Goal: Task Accomplishment & Management: Complete application form

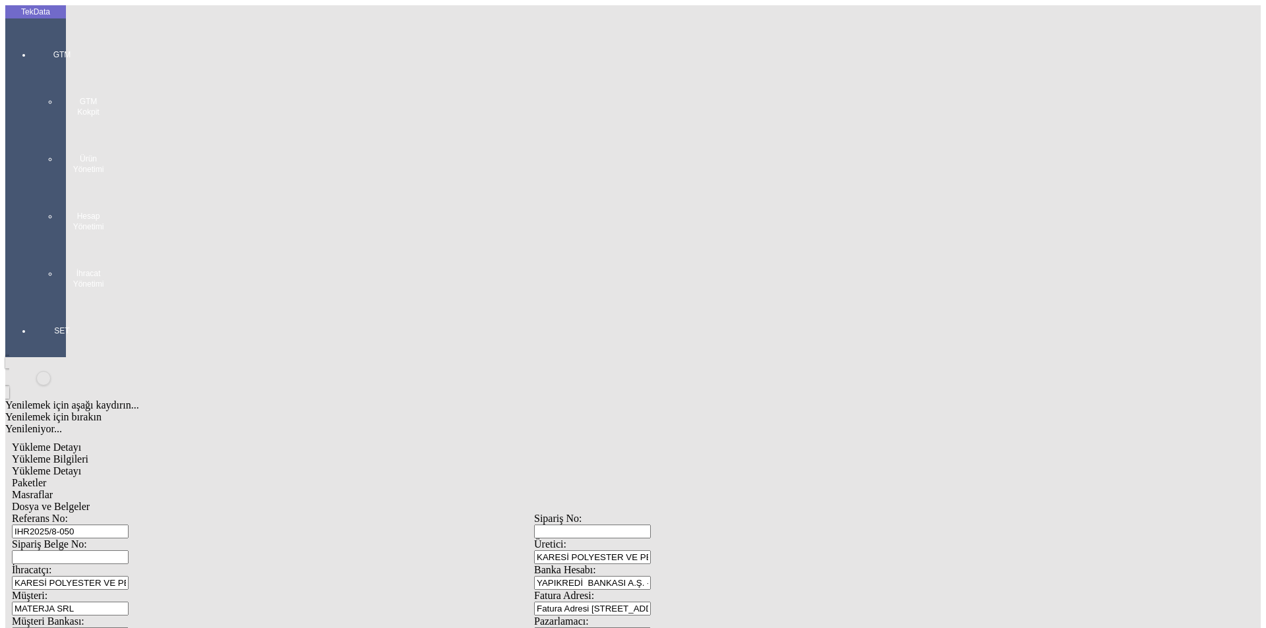
click at [32, 36] on div "GTM GTM Kokpit Ürün Yönetimi Hesap Yönetimi İhracat Yönetimi" at bounding box center [62, 164] width 61 height 276
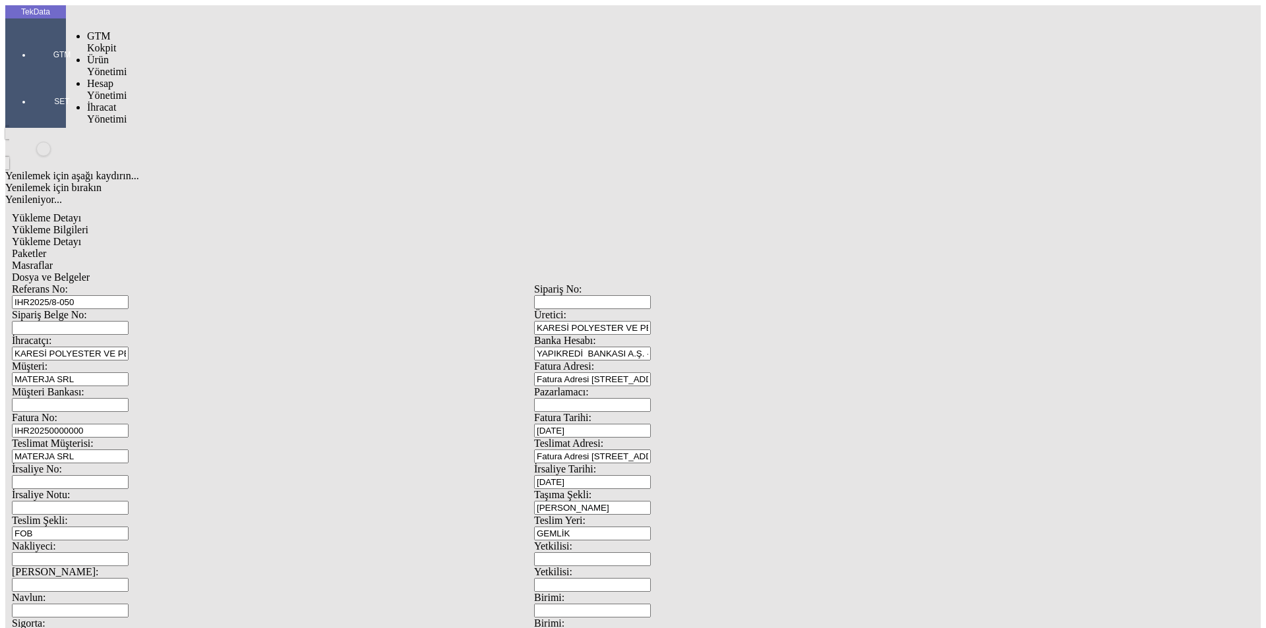
click at [98, 102] on span "İhracat Yönetimi" at bounding box center [107, 113] width 40 height 23
click at [202, 125] on span "Yüklemeler" at bounding box center [227, 130] width 50 height 11
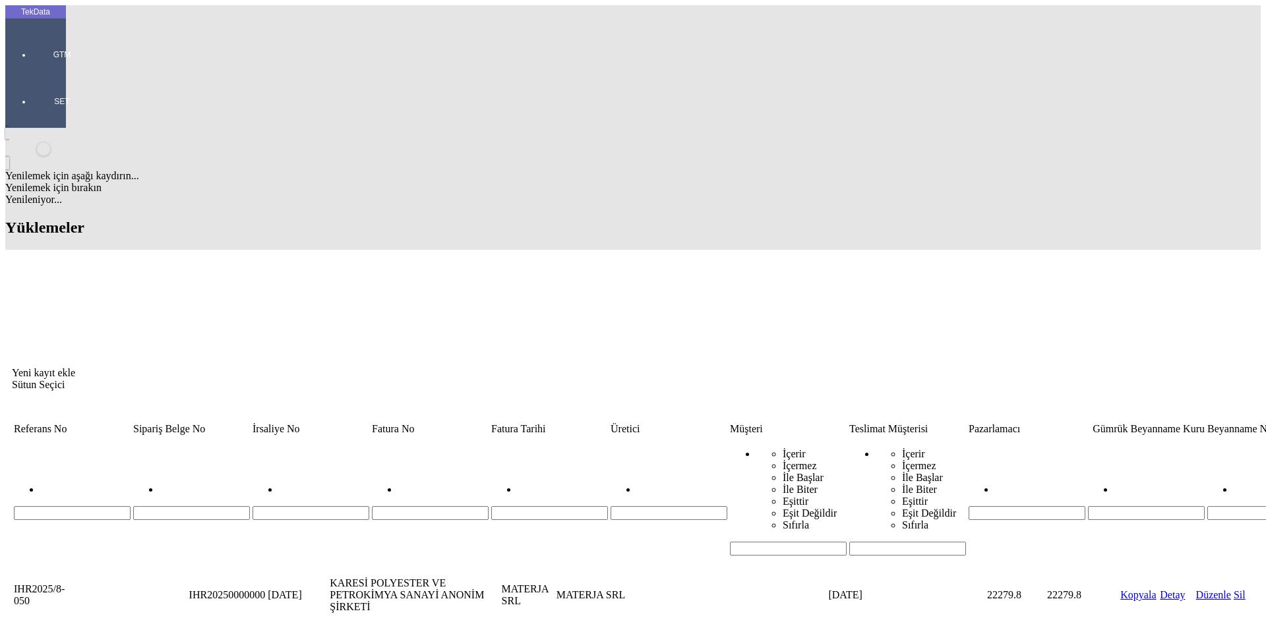
click at [730, 542] on input "Hücreyi Filtrele" at bounding box center [788, 549] width 117 height 14
type input "VOİ"
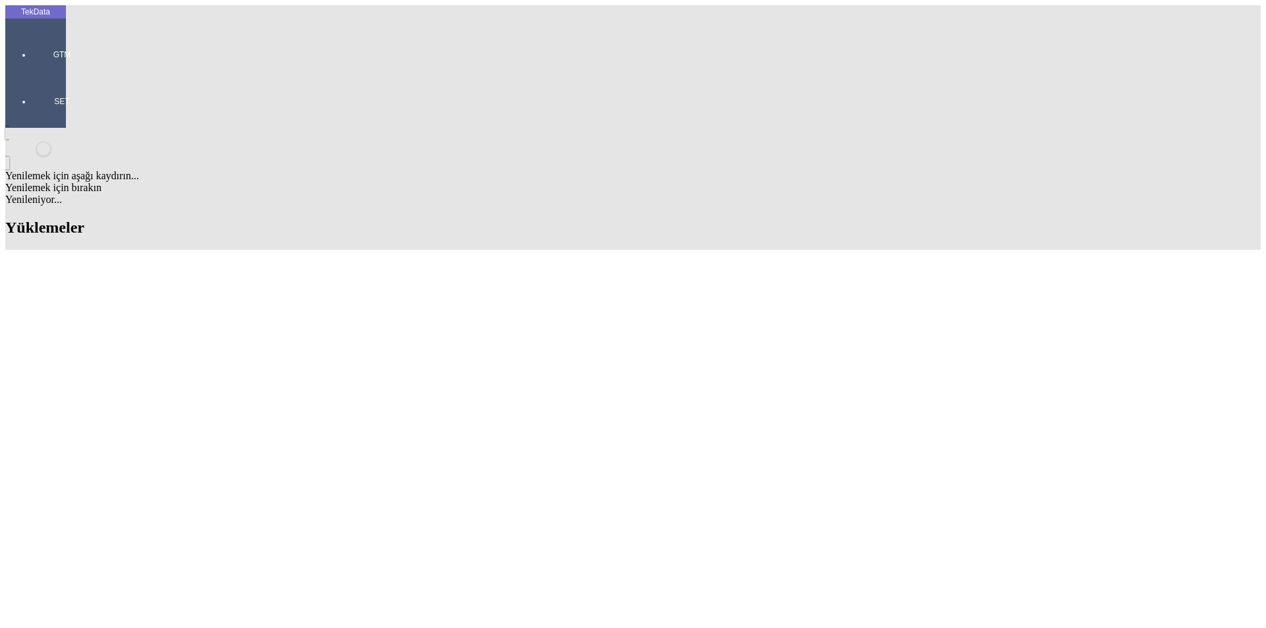
scroll to position [109, 0]
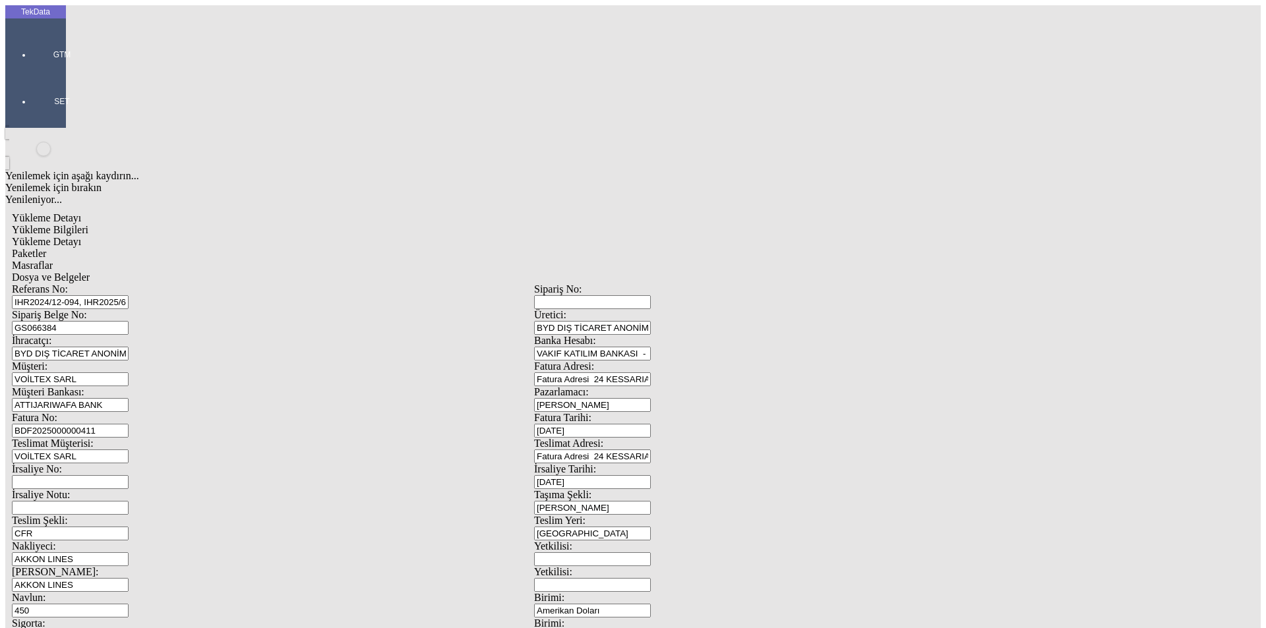
click at [479, 272] on div "Dosya ve Belgeler" at bounding box center [534, 278] width 1044 height 12
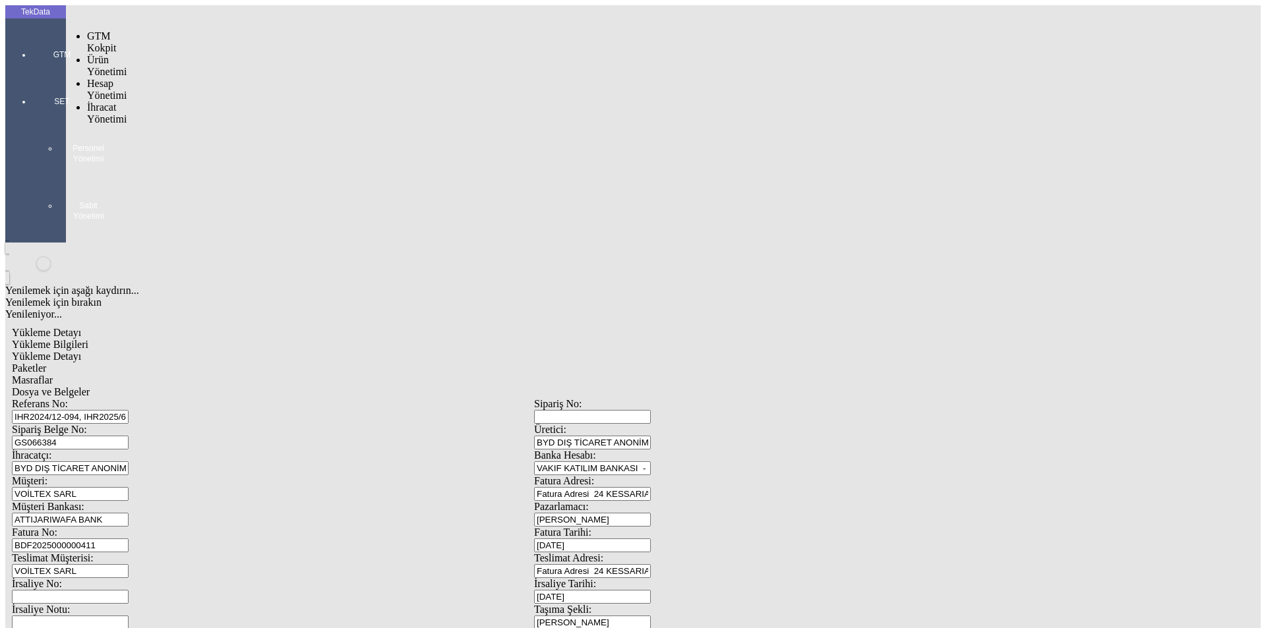
click at [32, 73] on div at bounding box center [62, 73] width 61 height 0
drag, startPoint x: 91, startPoint y: 73, endPoint x: 162, endPoint y: 78, distance: 71.3
click at [94, 137] on span "İhracat Yönetimi" at bounding box center [107, 148] width 40 height 23
click at [202, 184] on span "Cari Hesaplar" at bounding box center [221, 195] width 38 height 23
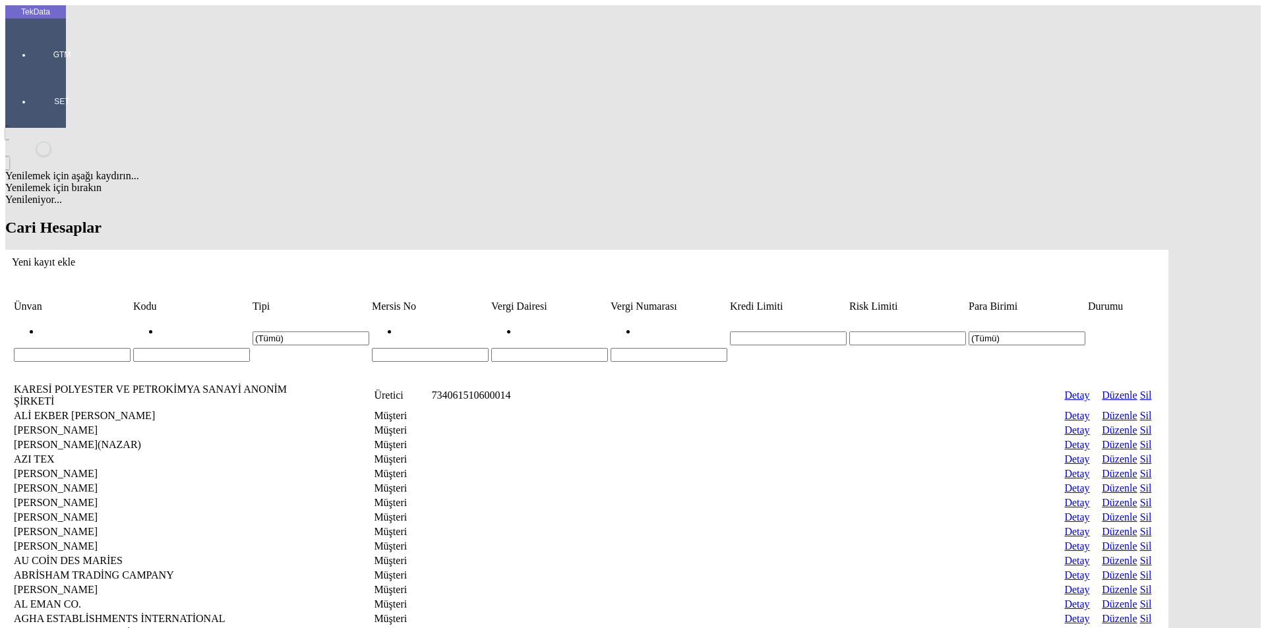
click at [131, 348] on input "Hücreyi Filtrele" at bounding box center [72, 355] width 117 height 14
paste input "LLC "NIMARIS""
type input "LLC "NIMARIS""
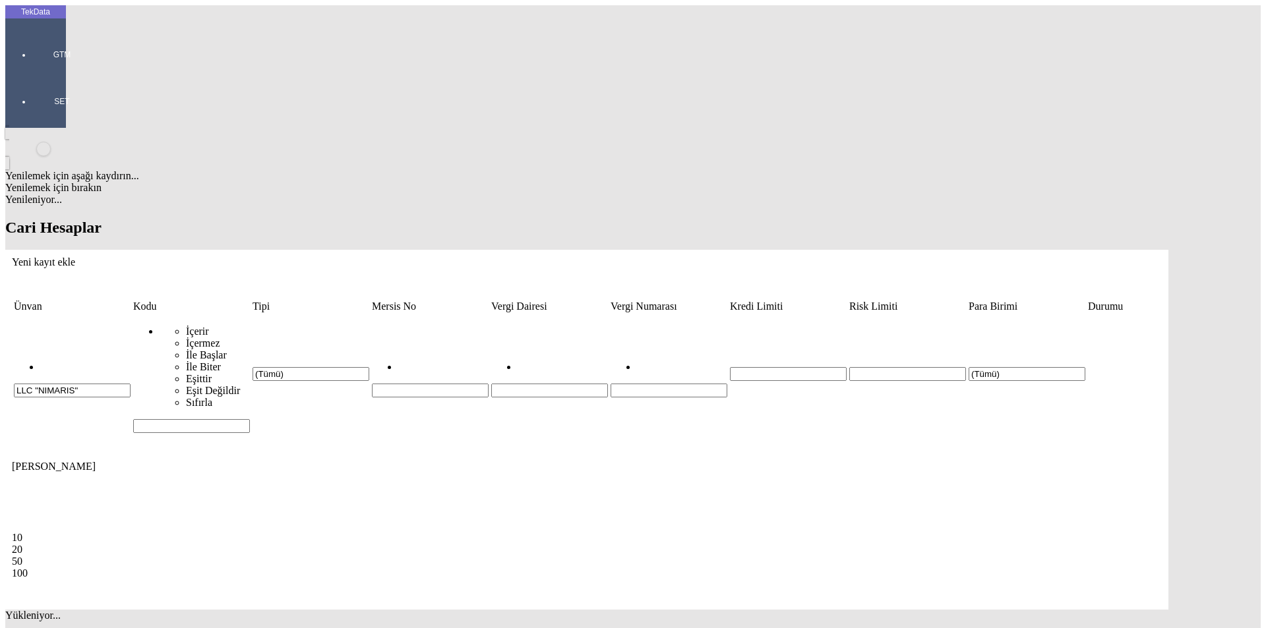
click at [12, 256] on icon "Yeni kayıt ekle" at bounding box center [12, 261] width 0 height 11
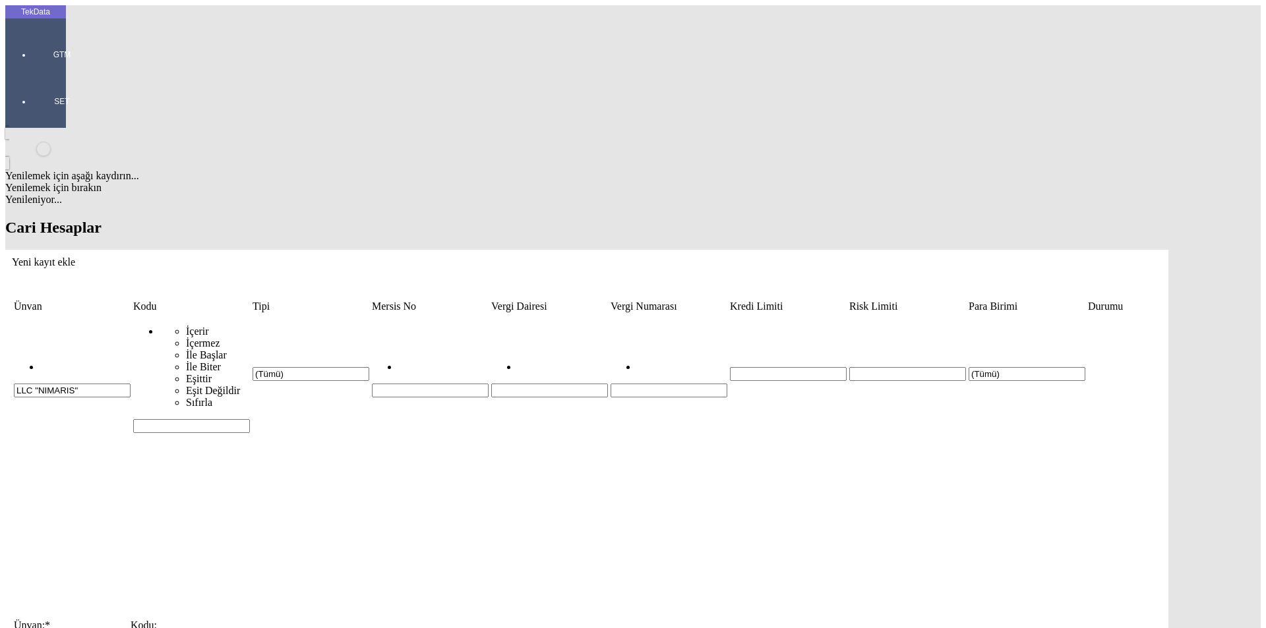
click at [131, 627] on input "Ünvan: *" at bounding box center [72, 638] width 117 height 14
type input "LLC "NIMARIS""
click at [157, 224] on div "Müşteri" at bounding box center [390, 230] width 527 height 12
type input "Müşteri"
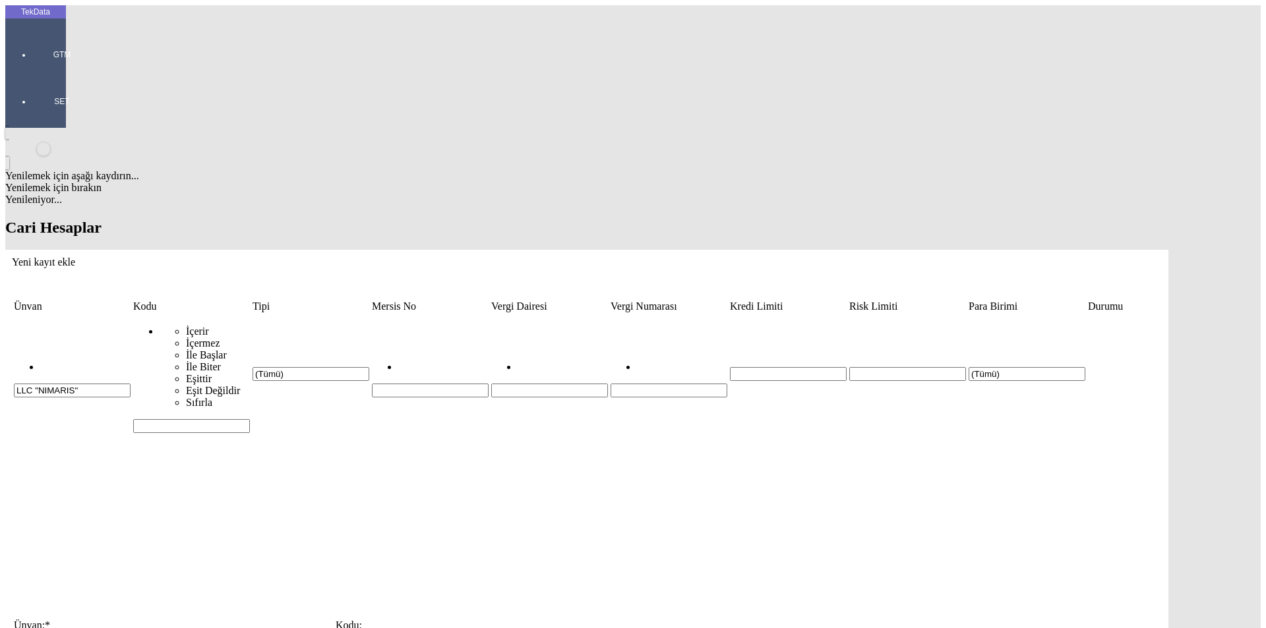
click at [44, 473] on link "Detay" at bounding box center [31, 478] width 25 height 11
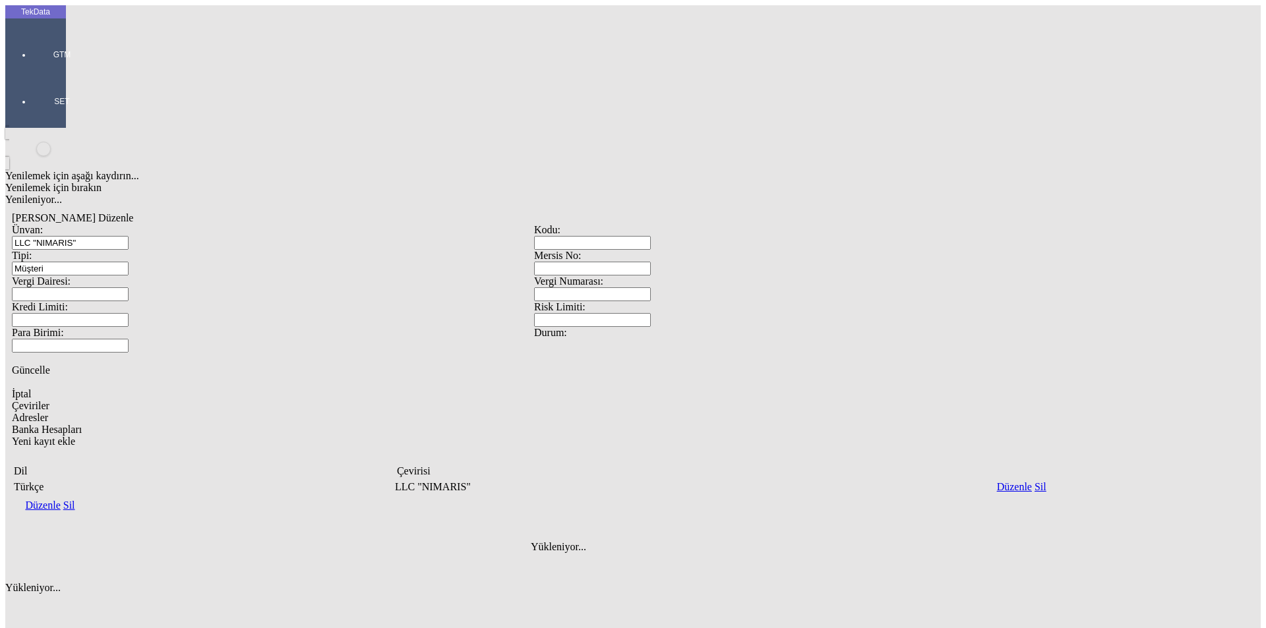
click at [1056, 436] on div "Yeni kayıt ekle" at bounding box center [534, 442] width 1044 height 12
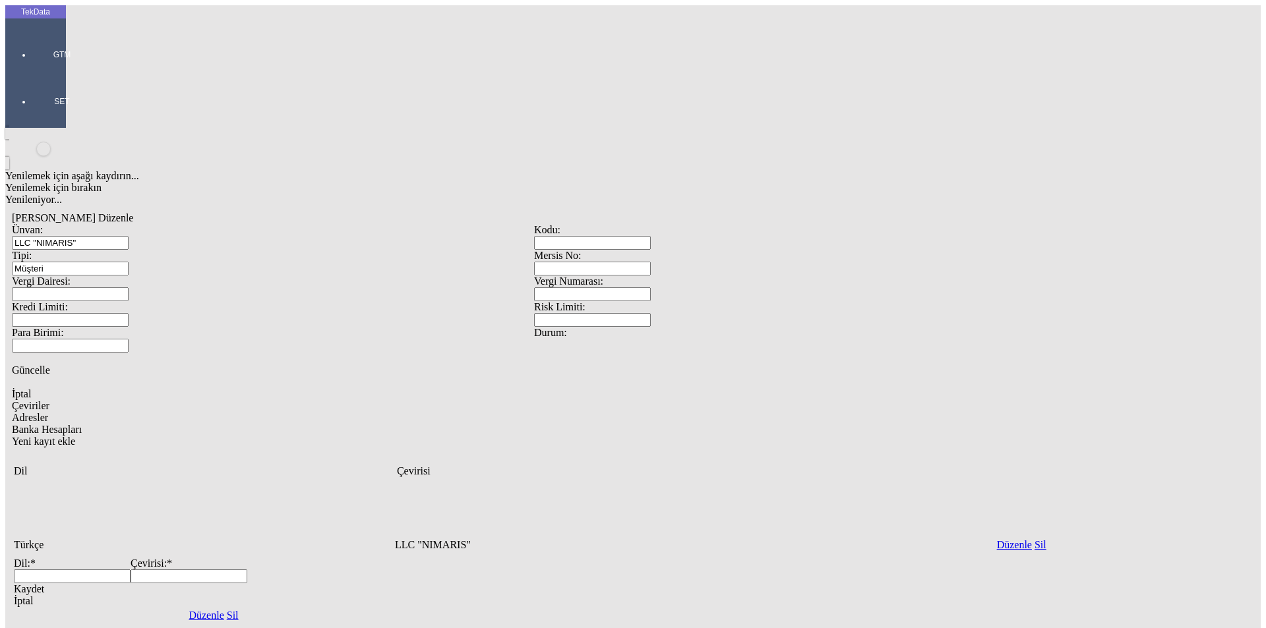
click at [131, 569] on input "Dil: *" at bounding box center [72, 576] width 117 height 14
drag, startPoint x: 617, startPoint y: 350, endPoint x: 612, endPoint y: 343, distance: 8.0
click at [617, 479] on div "Türkçe LLC "NIMARIS" Düzenle Sil Dil: * Çevirisi: * Kaydet İptal Düzenle Sil" at bounding box center [534, 552] width 1044 height 147
drag, startPoint x: 186, startPoint y: 212, endPoint x: 542, endPoint y: 230, distance: 357.0
click at [187, 412] on div "Adresler" at bounding box center [534, 418] width 1044 height 12
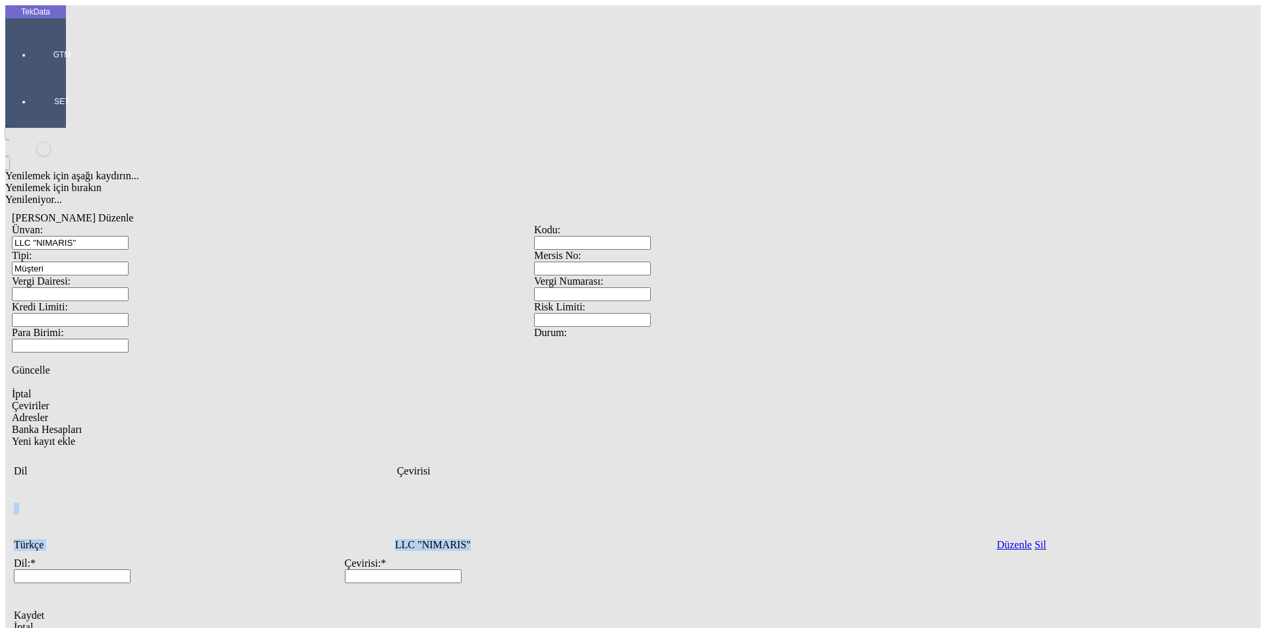
click at [171, 336] on div "Fatura Adresi" at bounding box center [396, 342] width 513 height 12
type input "Fatura Adresi"
drag, startPoint x: 154, startPoint y: 367, endPoint x: 183, endPoint y: 376, distance: 30.2
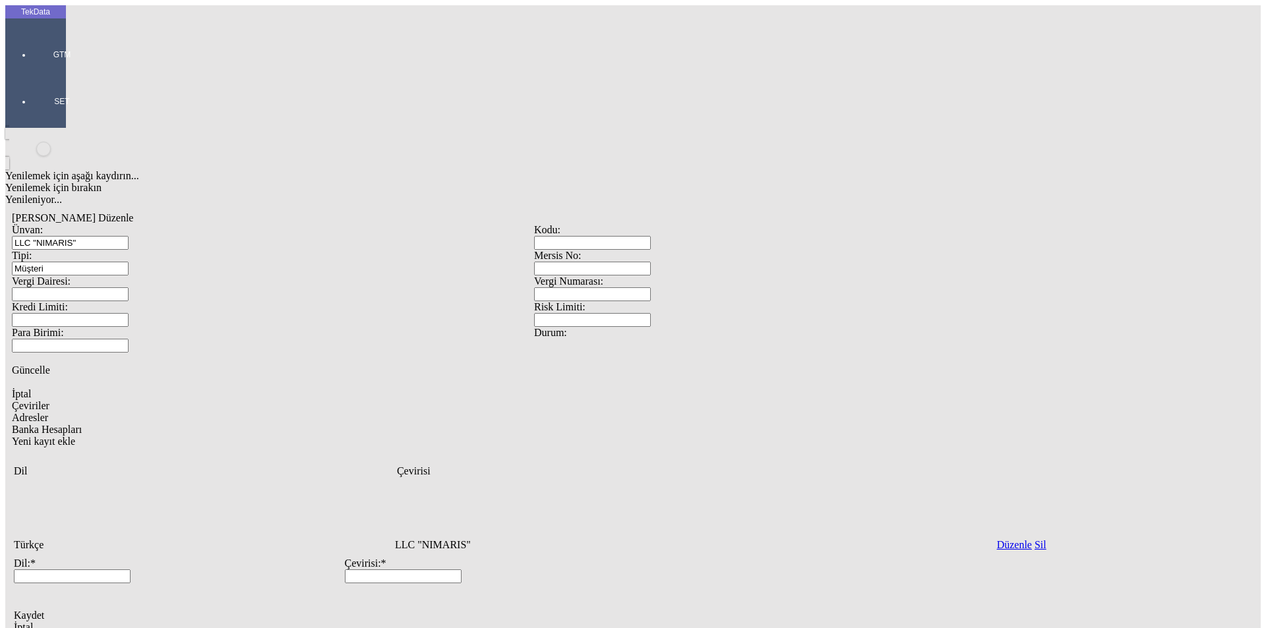
paste input "[GEOGRAPHIC_DATA],"
type input "[GEOGRAPHIC_DATA],"
paste input "21, office 15-1 [GEOGRAPHIC_DATA]"
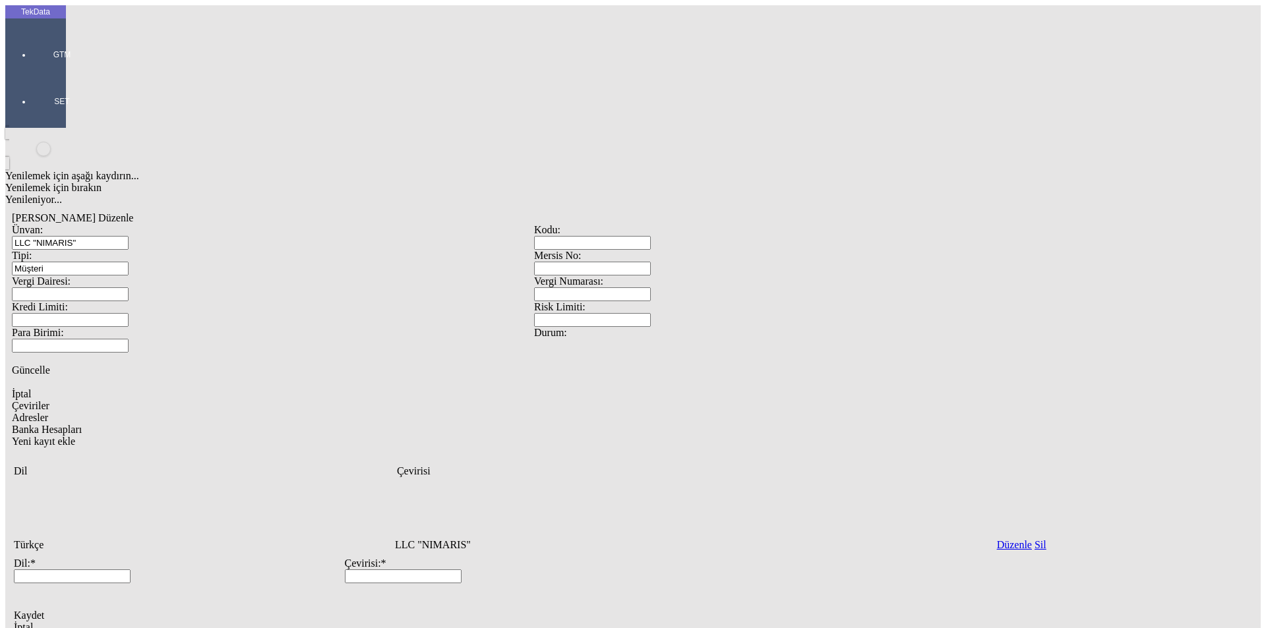
type input "21, office 15-1 [GEOGRAPHIC_DATA]"
click at [771, 553] on div "Yenilemek için aşağı kaydırın... Yenilemek için bırakın Yenileniyor... [PERSON_…" at bounding box center [533, 540] width 1057 height 825
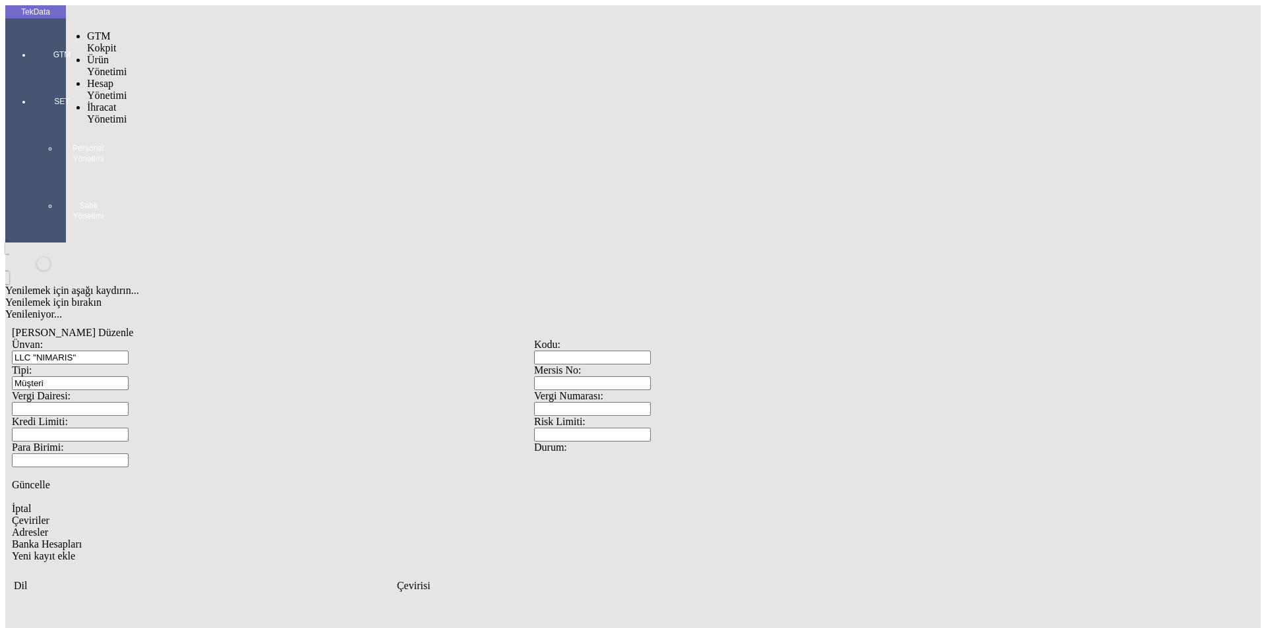
click at [32, 73] on div at bounding box center [62, 73] width 61 height 0
click at [92, 102] on span "İhracat Yönetimi" at bounding box center [107, 113] width 40 height 23
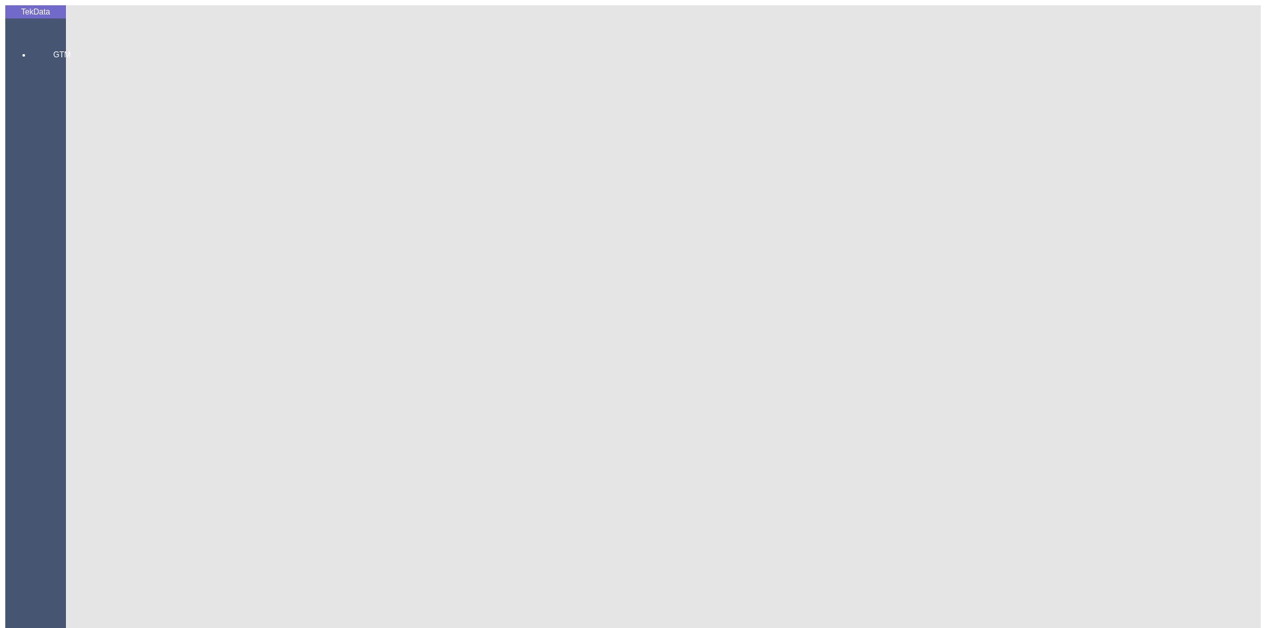
drag, startPoint x: 227, startPoint y: 67, endPoint x: 94, endPoint y: 67, distance: 133.1
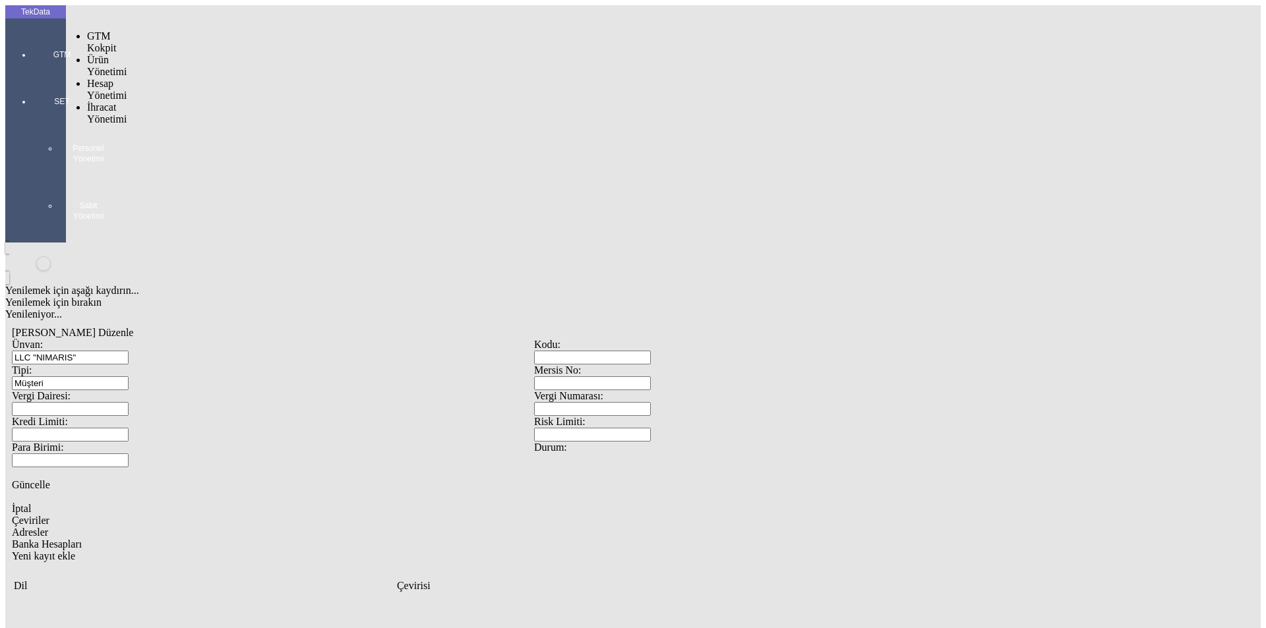
click at [32, 73] on div at bounding box center [62, 73] width 61 height 0
drag, startPoint x: 108, startPoint y: 72, endPoint x: 160, endPoint y: 71, distance: 52.1
click at [109, 102] on span "İhracat Yönetimi" at bounding box center [107, 113] width 40 height 23
click at [202, 125] on div "Yüklemeler" at bounding box center [206, 131] width 8 height 12
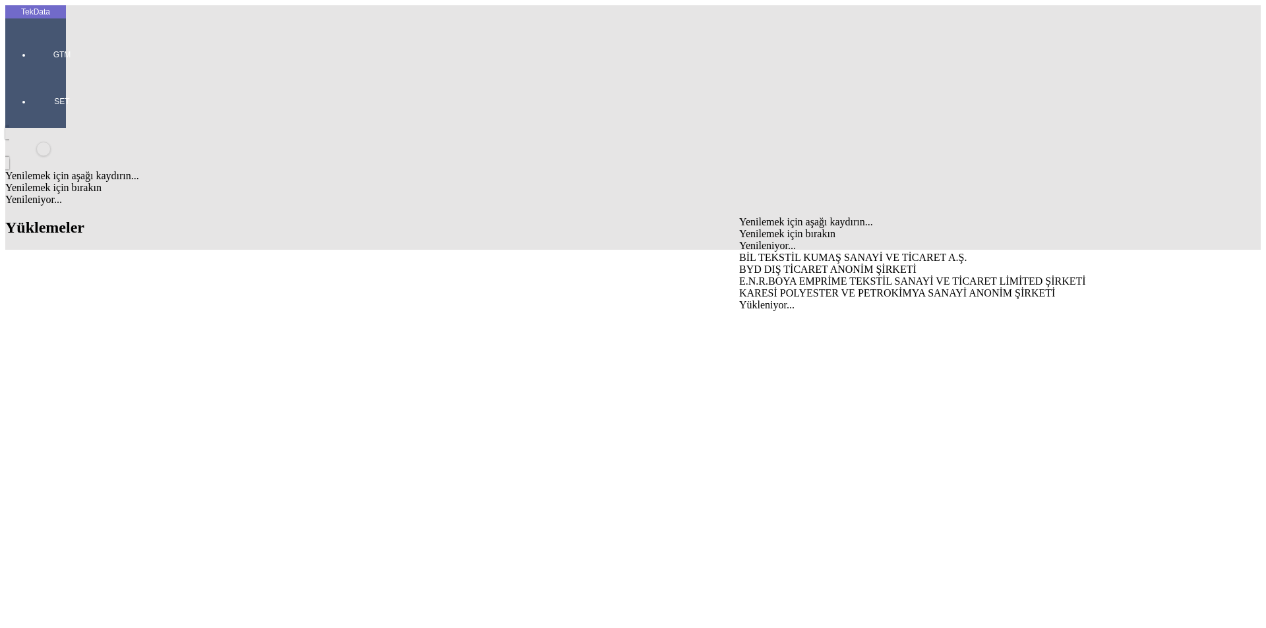
click at [761, 264] on div "BYD DIŞ TİCARET ANONİM ŞİRKETİ" at bounding box center [991, 270] width 504 height 12
type input "BYD DIŞ TİCARET ANONİM ŞİRKETİ"
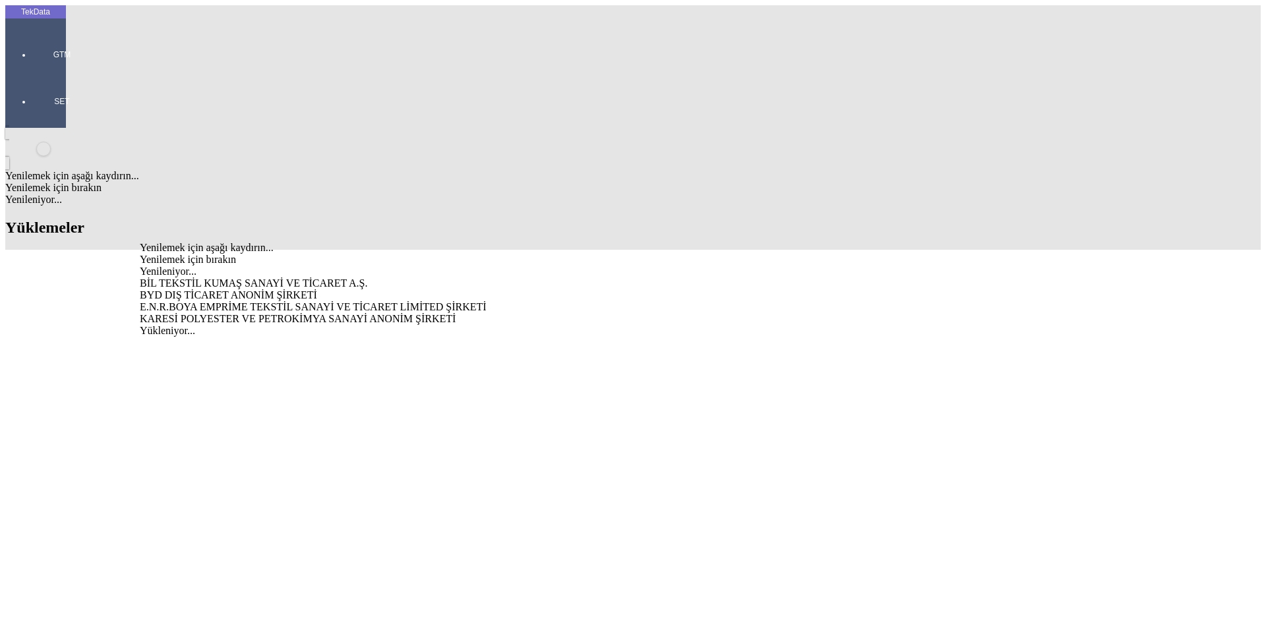
click at [260, 289] on div "BYD DIŞ TİCARET ANONİM ŞİRKETİ" at bounding box center [394, 295] width 509 height 12
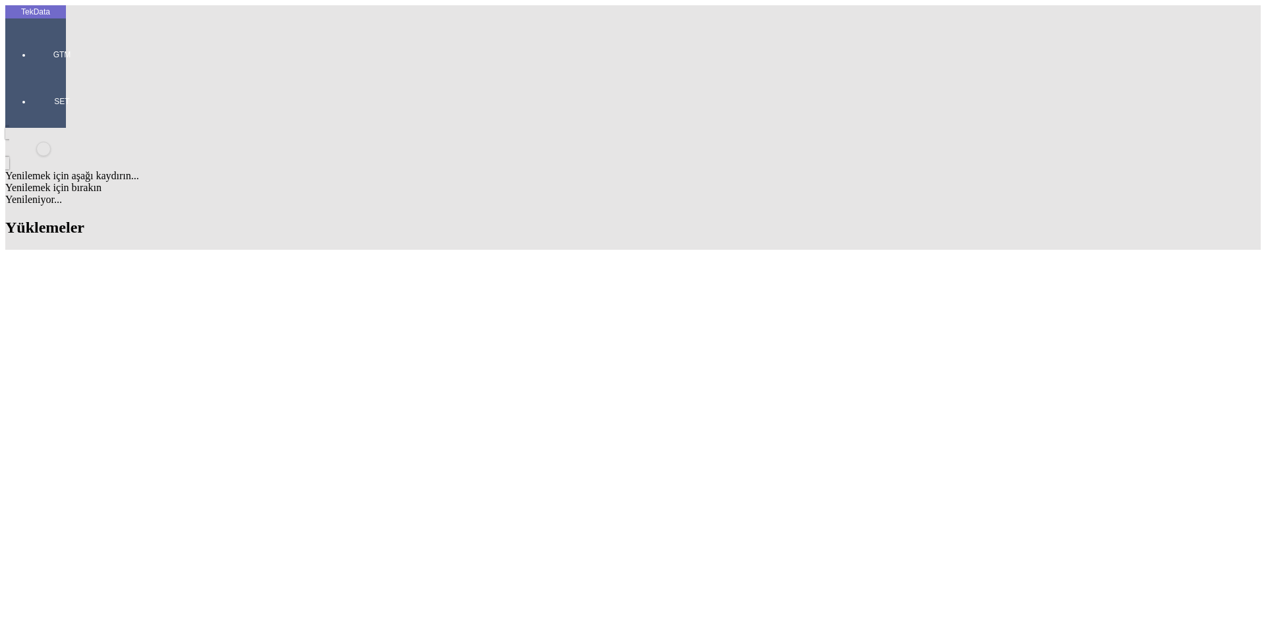
drag, startPoint x: 772, startPoint y: 227, endPoint x: 784, endPoint y: 238, distance: 16.8
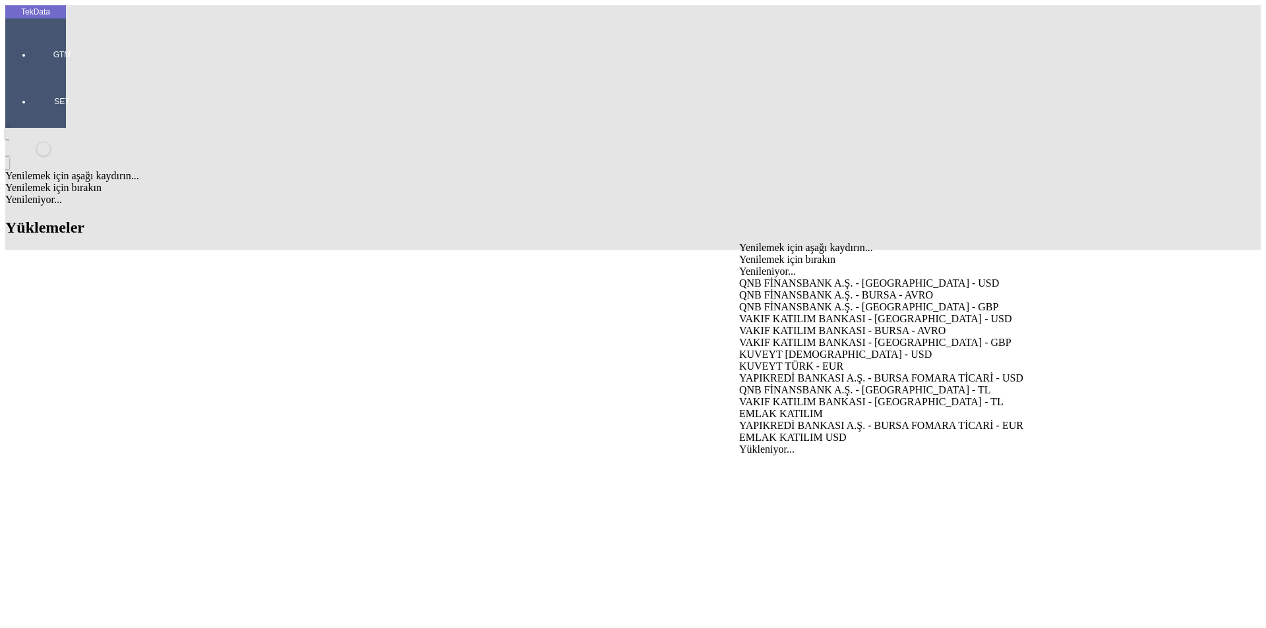
click at [787, 313] on div "VAKIF KATILIM BANKASI - [GEOGRAPHIC_DATA] - USD" at bounding box center [991, 319] width 504 height 12
type input "VAKIF KATILIM BANKASI - [GEOGRAPHIC_DATA] - USD"
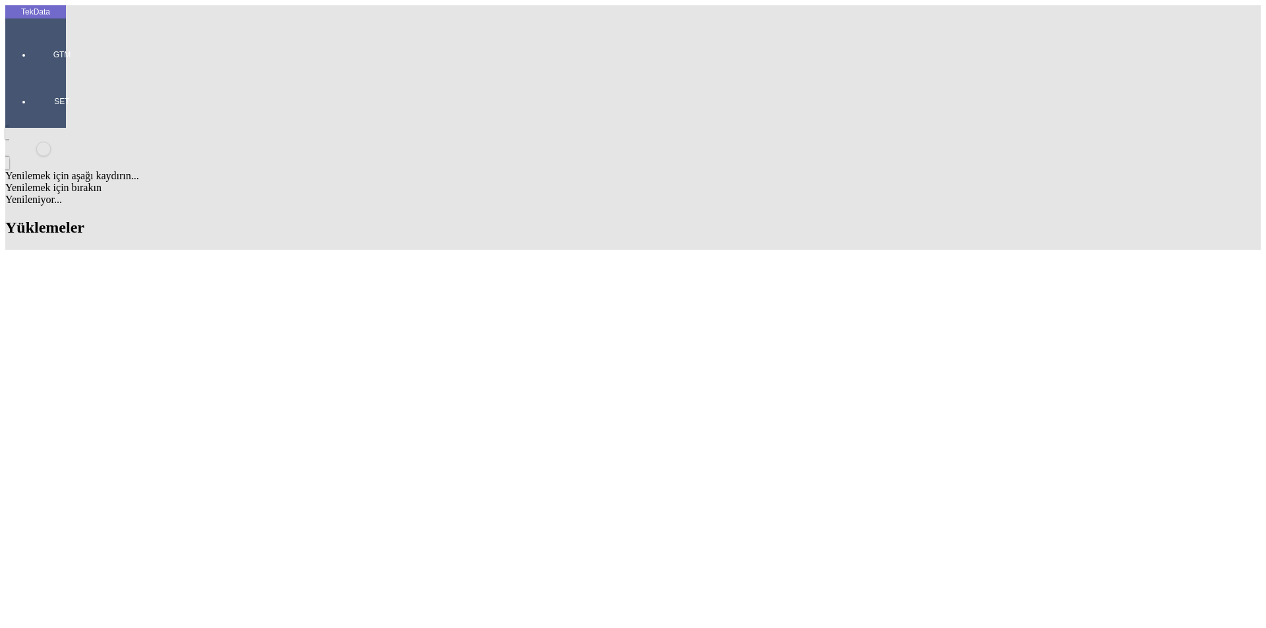
paste input "LLC "NIMARIS""
type input "LLC "NIMARIS""
drag, startPoint x: 214, startPoint y: 267, endPoint x: 372, endPoint y: 265, distance: 157.5
drag, startPoint x: 220, startPoint y: 255, endPoint x: 47, endPoint y: 245, distance: 173.0
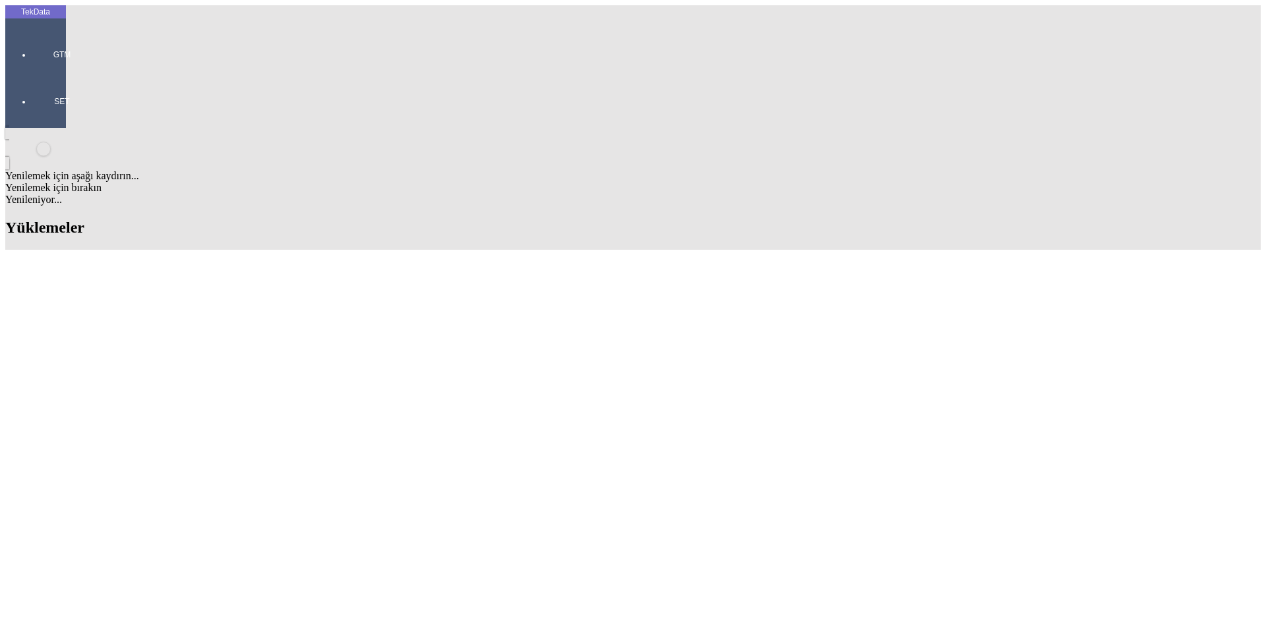
type input "LLC "NIMARIS""
click at [181, 303] on div "LLC "NIMARIS"" at bounding box center [394, 309] width 509 height 12
click at [774, 303] on div "Fatura Adresi [STREET_ADDRESS]" at bounding box center [991, 309] width 504 height 12
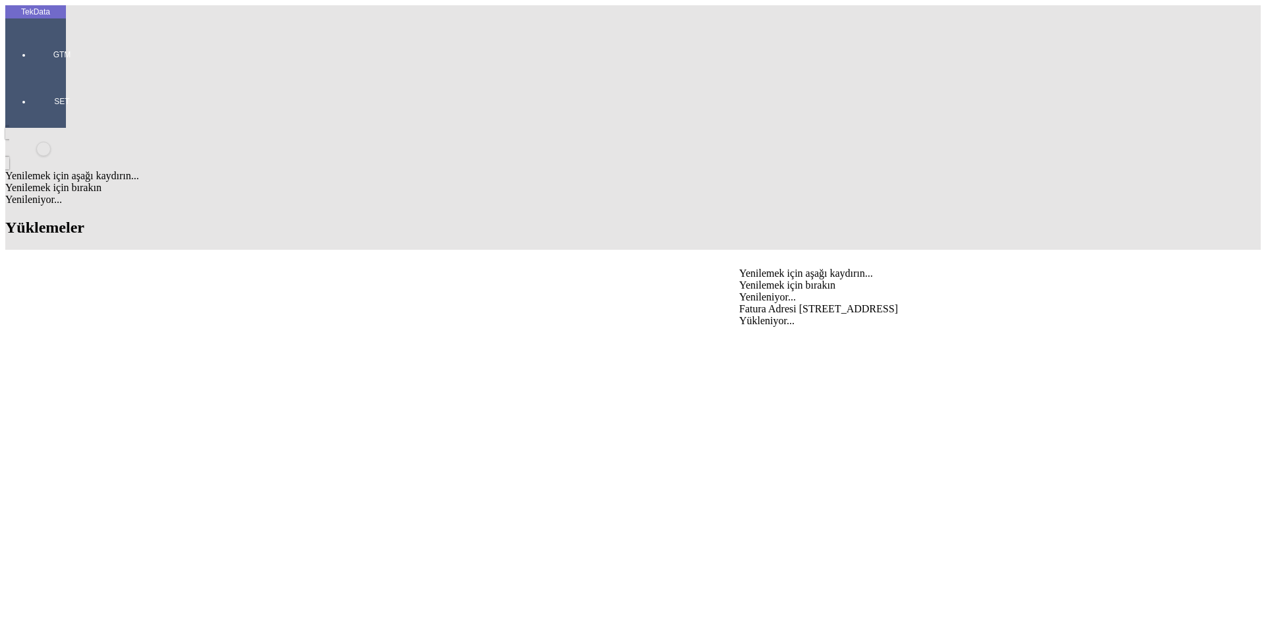
type input "Fatura Adresi [STREET_ADDRESS]"
paste input "LLC "NIMARIS""
type input "LLC "NIMARIS""
click at [772, 329] on div "LLC "NIMARIS"" at bounding box center [991, 335] width 504 height 12
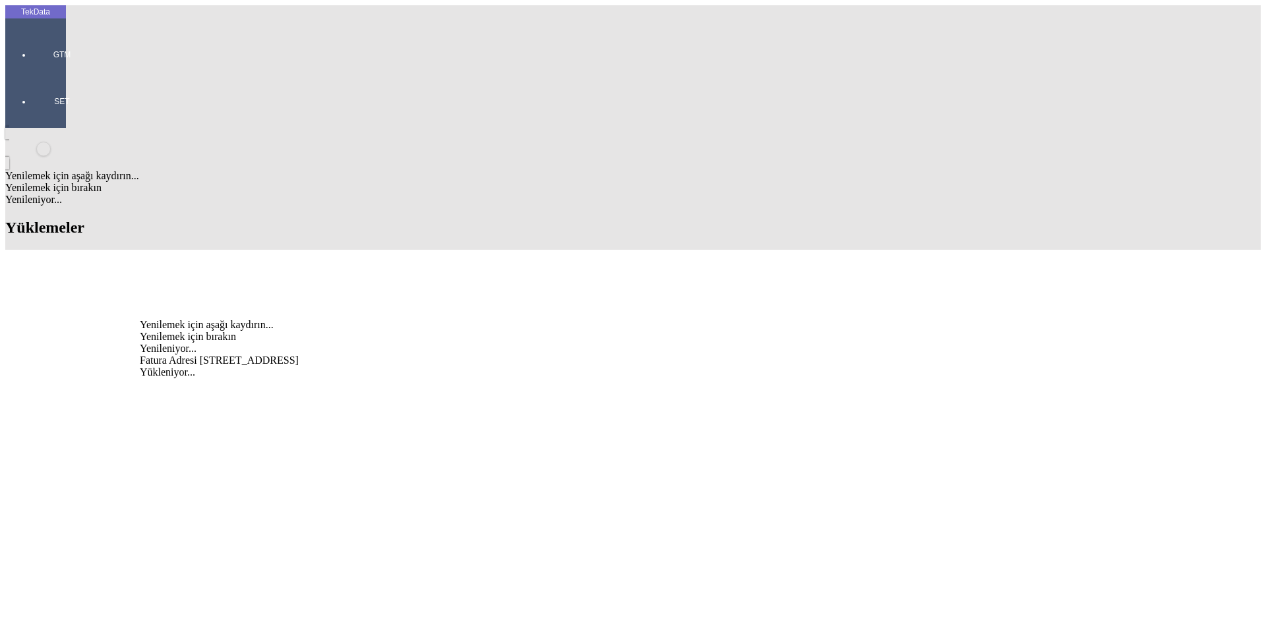
click at [324, 355] on div "Fatura Adresi [STREET_ADDRESS]" at bounding box center [394, 361] width 509 height 12
type input "Fatura Adresi [STREET_ADDRESS]"
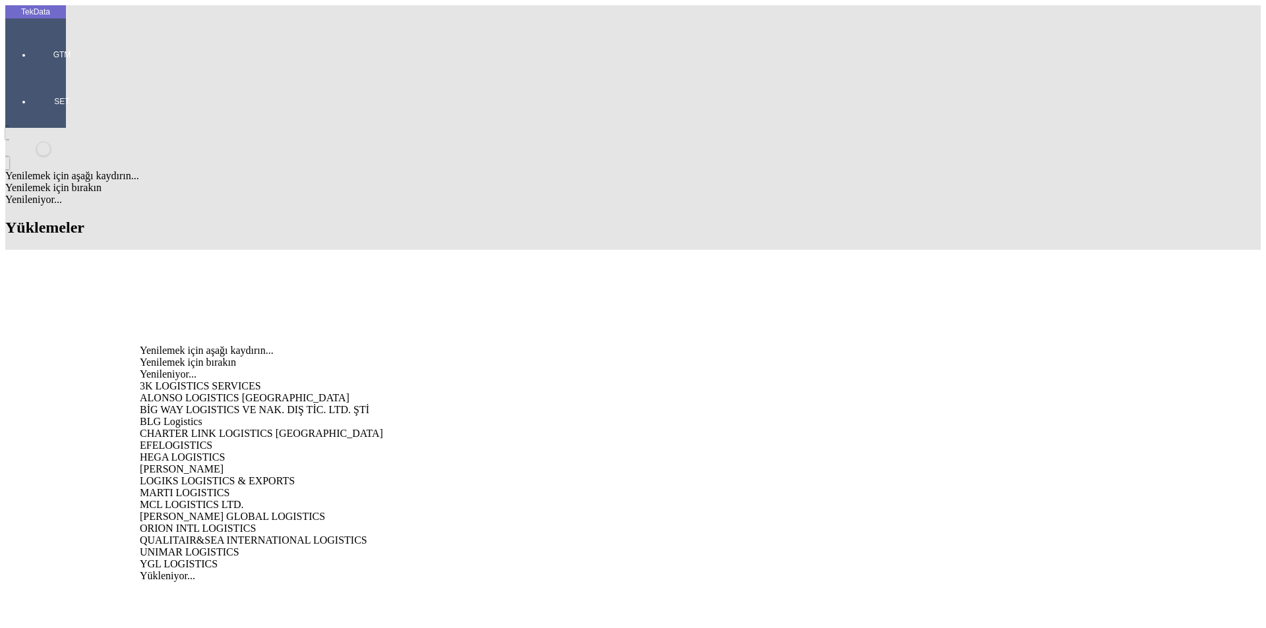
type input "LOGİK"
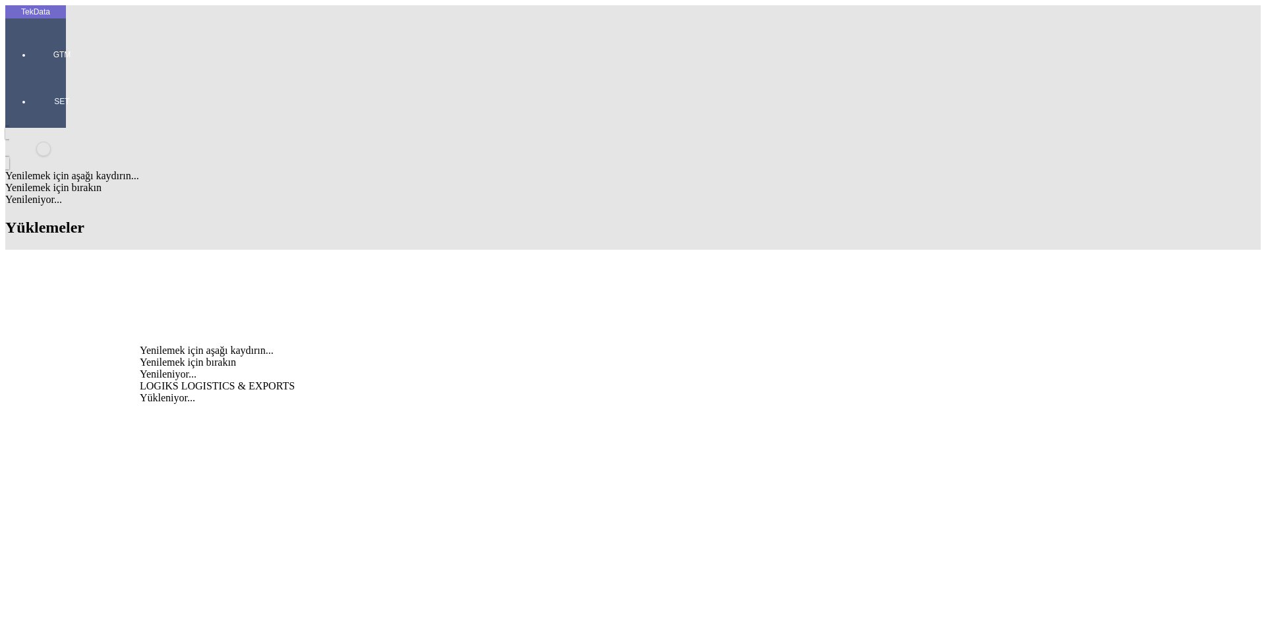
click at [231, 380] on div "LOGIKS LOGISTICS & EXPORTS" at bounding box center [394, 386] width 509 height 12
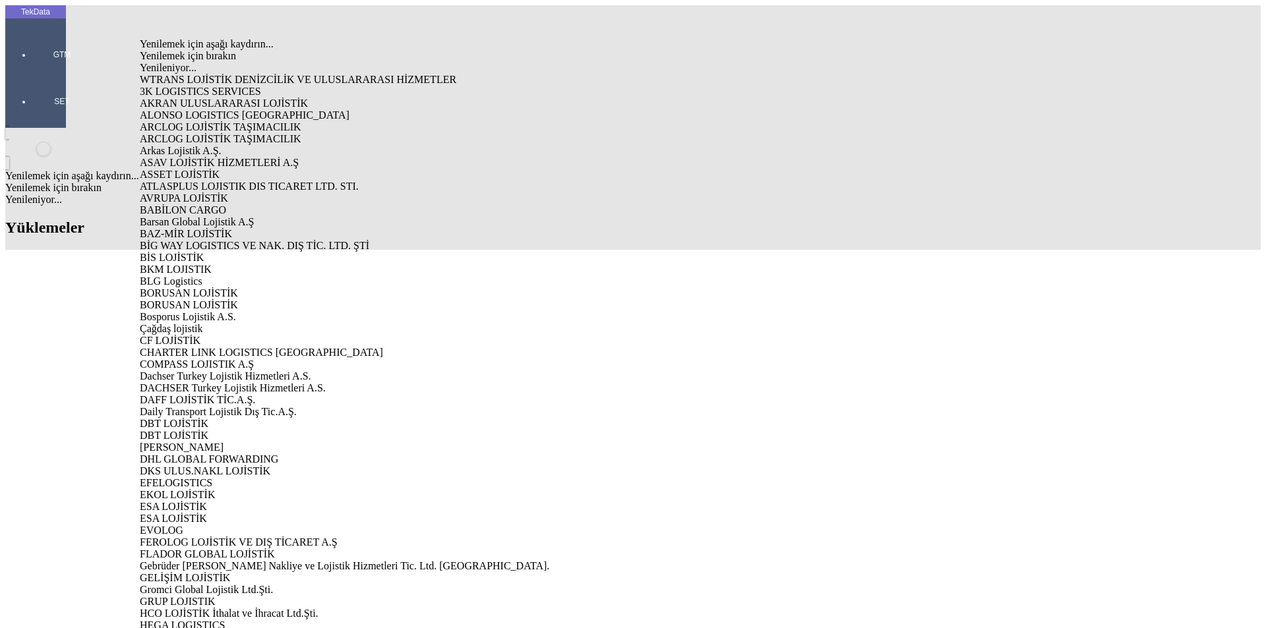
type input "LOGIKS"
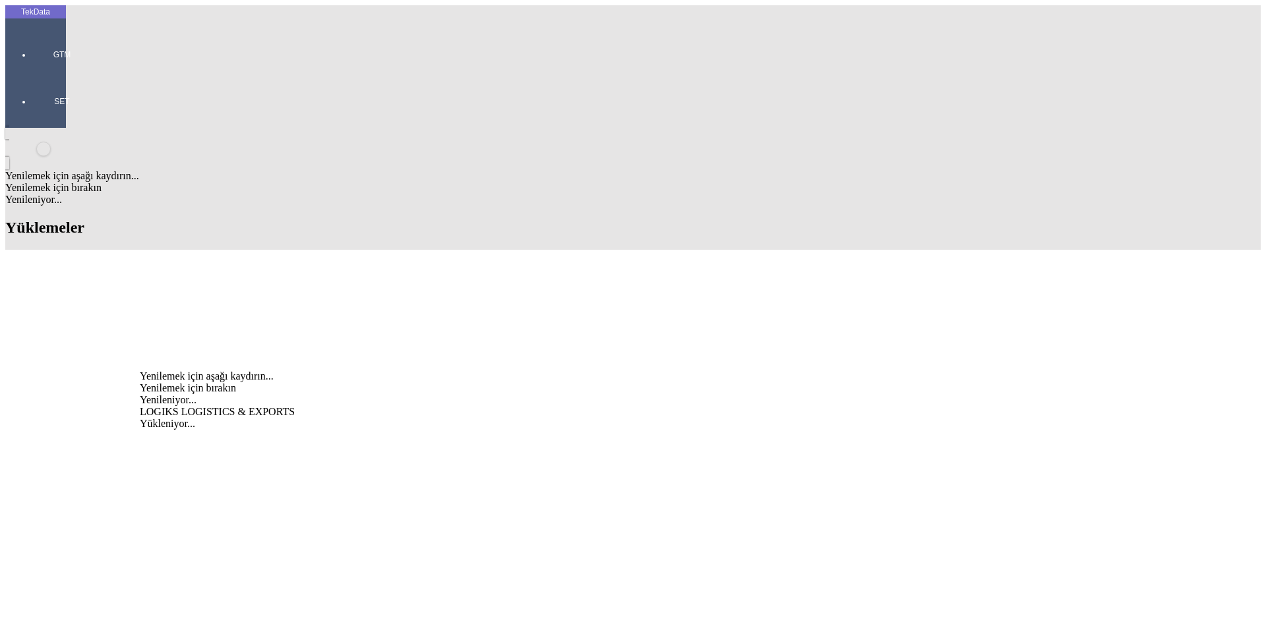
click at [170, 406] on div "LOGIKS LOGISTICS & EXPORTS" at bounding box center [394, 412] width 509 height 12
click at [164, 455] on div "[PERSON_NAME]" at bounding box center [394, 461] width 509 height 12
type input "[PERSON_NAME]"
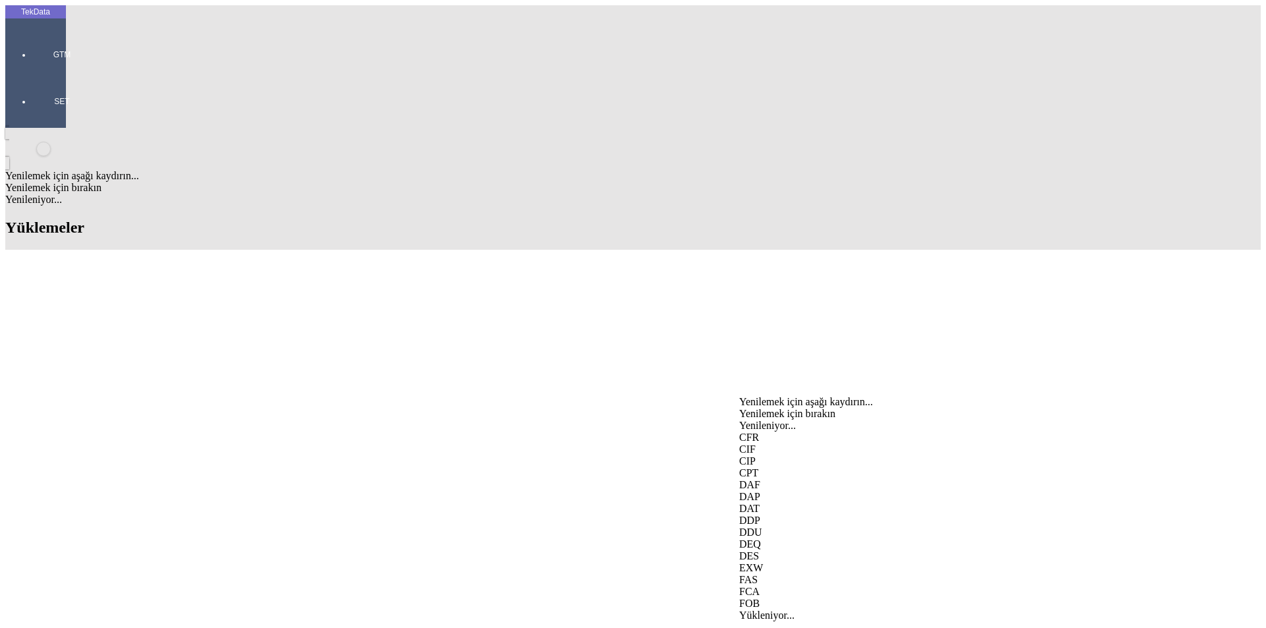
click at [759, 562] on div "EXW" at bounding box center [991, 568] width 504 height 12
type input "EXW"
type input "[GEOGRAPHIC_DATA]"
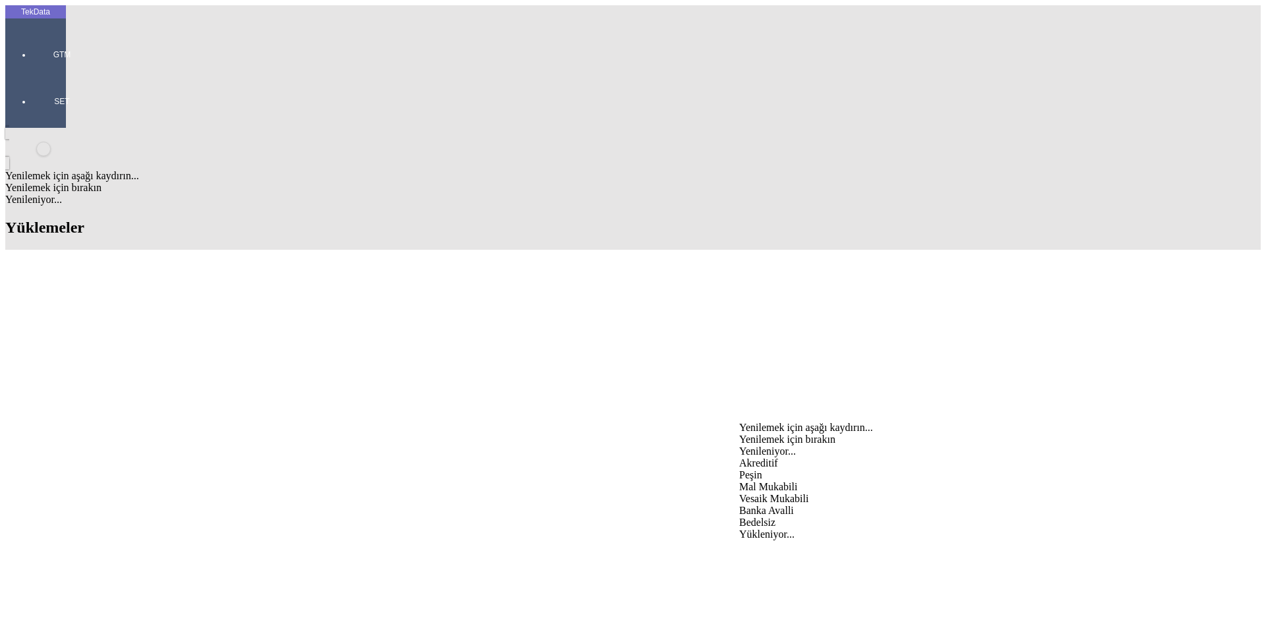
click at [757, 481] on div "Mal Mukabili" at bounding box center [991, 487] width 504 height 12
type input "Mal Mukabili"
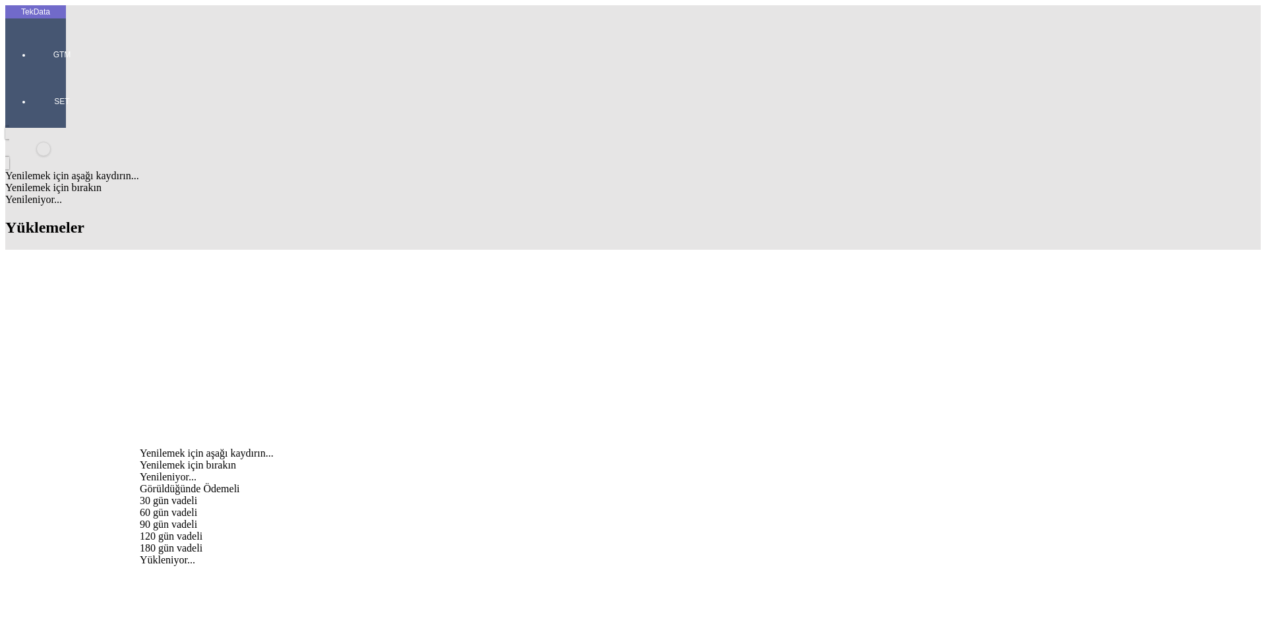
click at [458, 483] on div "Görüldüğünde Ödemeli" at bounding box center [394, 489] width 509 height 12
type input "Görüldüğünde Ödemeli"
drag, startPoint x: 768, startPoint y: 434, endPoint x: 770, endPoint y: 445, distance: 11.4
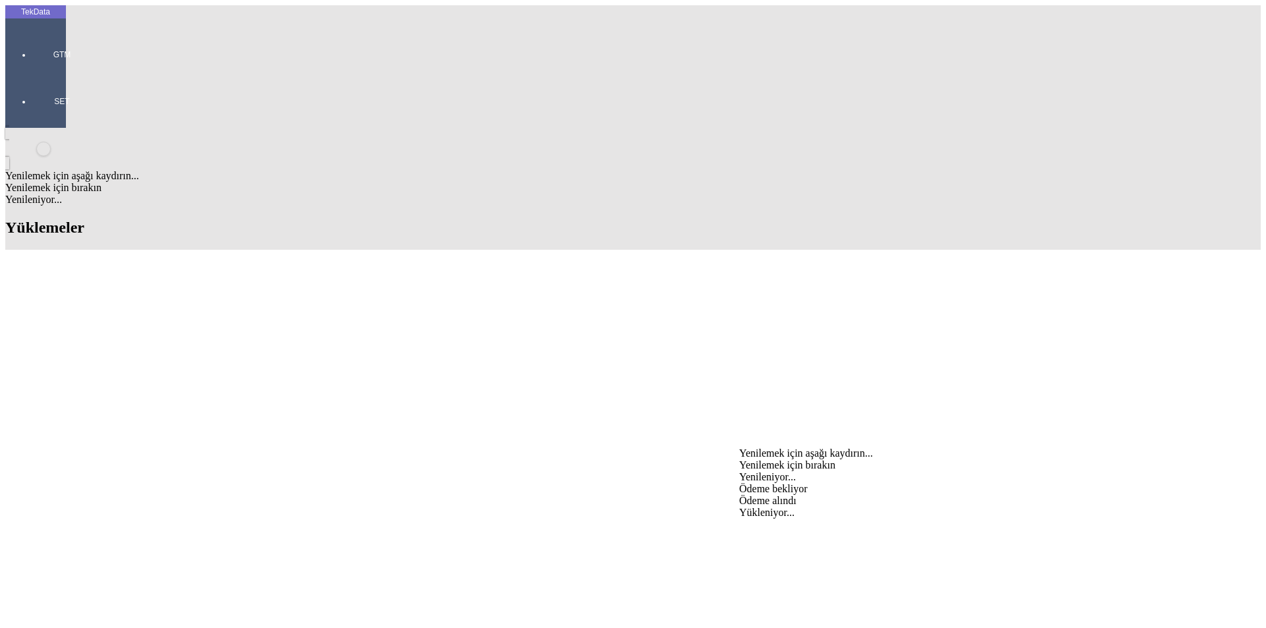
drag, startPoint x: 764, startPoint y: 453, endPoint x: 744, endPoint y: 458, distance: 20.9
click at [764, 483] on div "Ödeme bekliyor" at bounding box center [991, 489] width 504 height 12
type input "Ödeme bekliyor"
type input "ORIJINAL EVRAKLAR MAL BERABERI GONDERILECEKTIR."
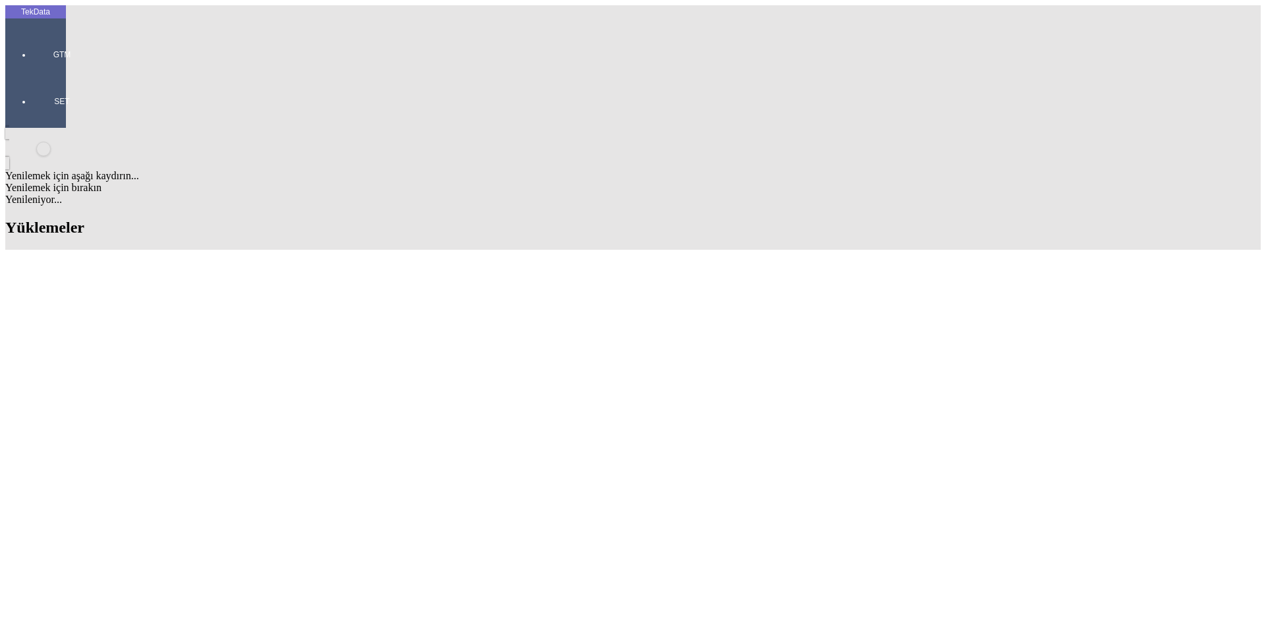
type input "418.4"
type input "425.9"
drag, startPoint x: 848, startPoint y: 76, endPoint x: 822, endPoint y: 78, distance: 25.7
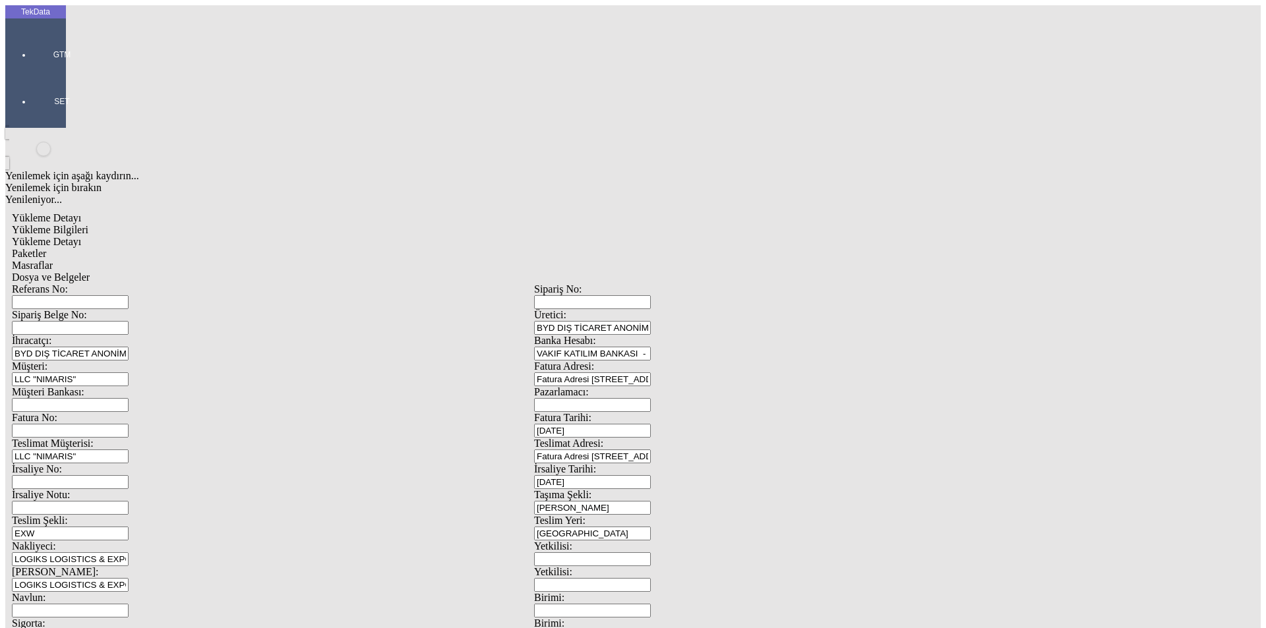
click at [129, 295] on input "Referans No:" at bounding box center [70, 302] width 117 height 14
paste input "IHR2025/9-001"
type input "IHR2025/9-001"
click at [129, 321] on input "Sipariş Belge No:" at bounding box center [70, 328] width 117 height 14
paste input "ET362206"
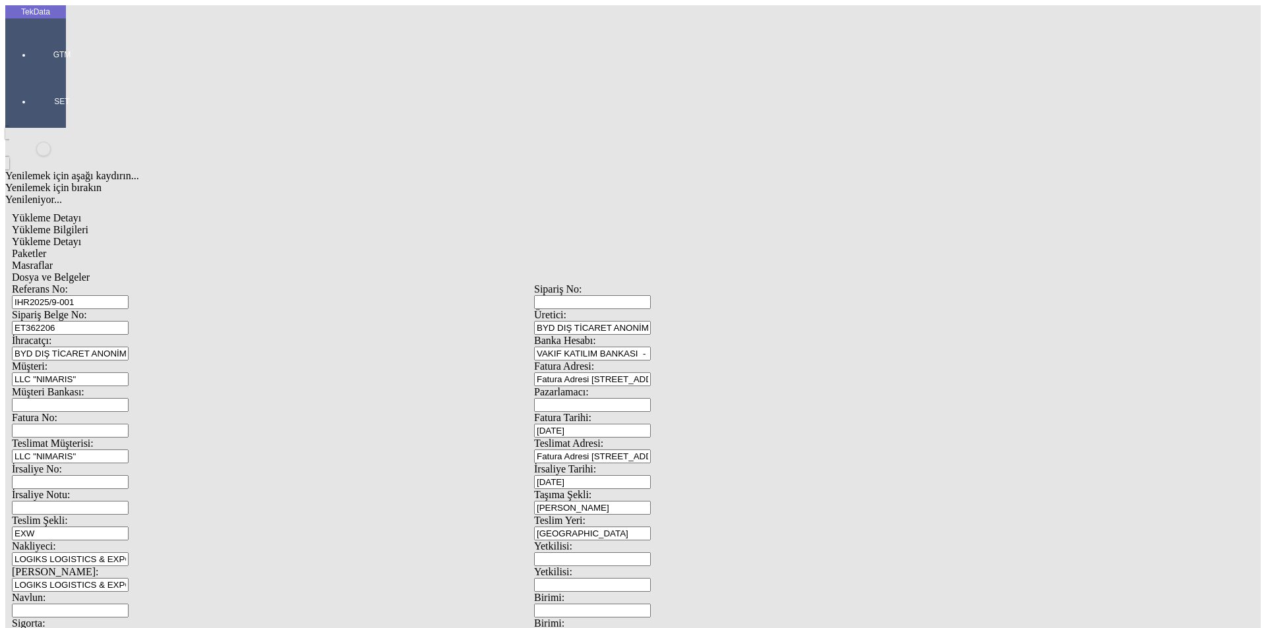
type input "ET362206"
drag, startPoint x: 1198, startPoint y: 585, endPoint x: 1190, endPoint y: 547, distance: 38.9
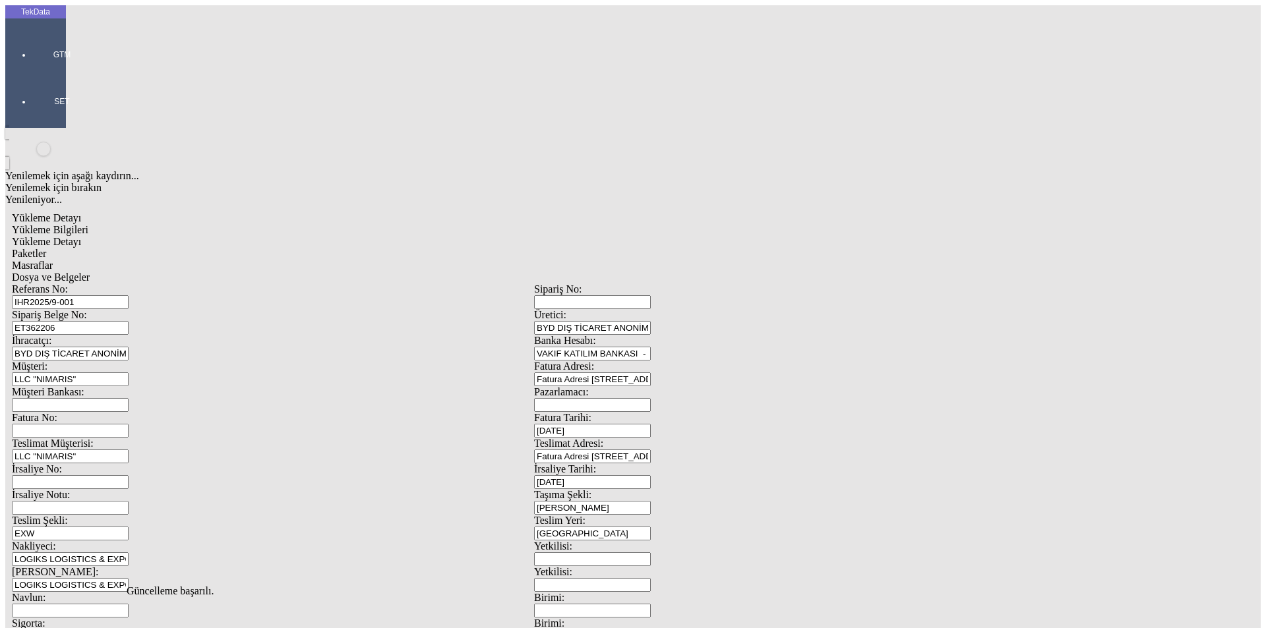
click at [194, 236] on div "Yükleme Detayı" at bounding box center [534, 242] width 1044 height 12
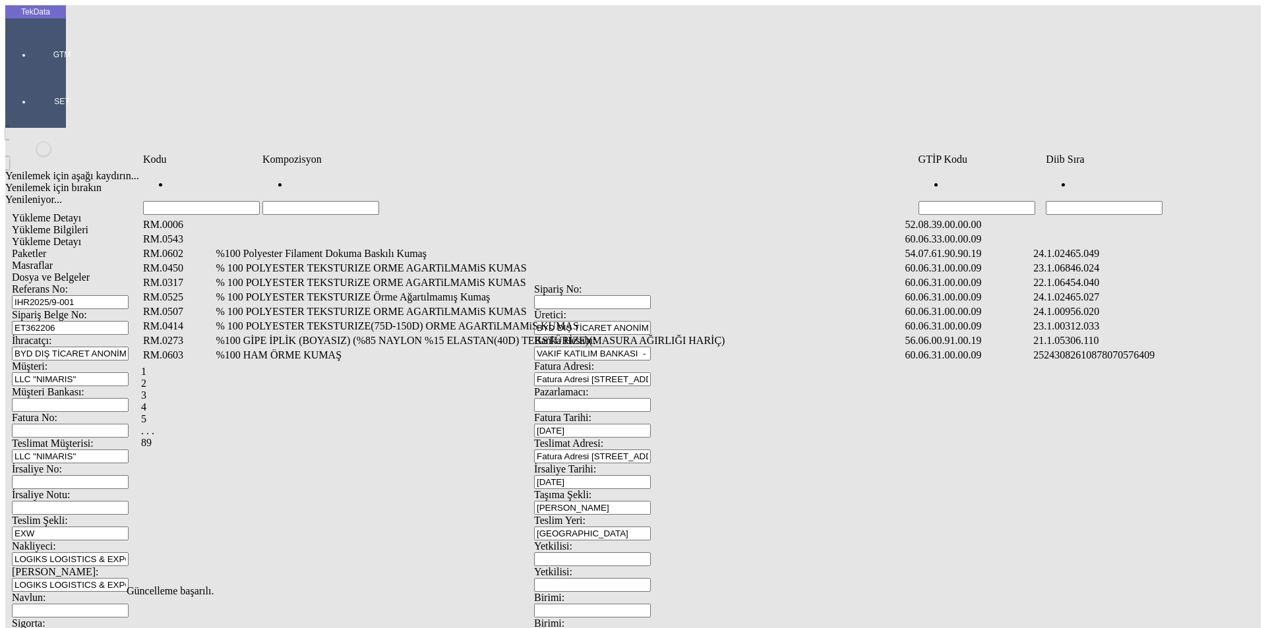
click at [305, 201] on input "Hücreyi Filtrele" at bounding box center [320, 208] width 117 height 14
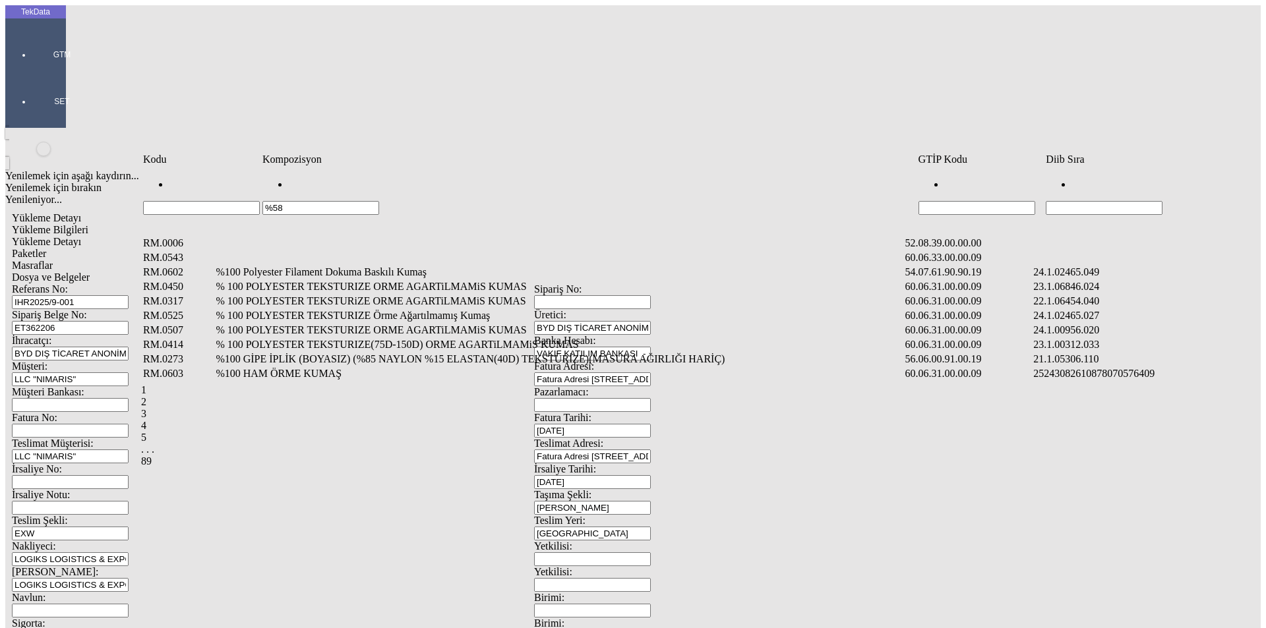
type input "%58"
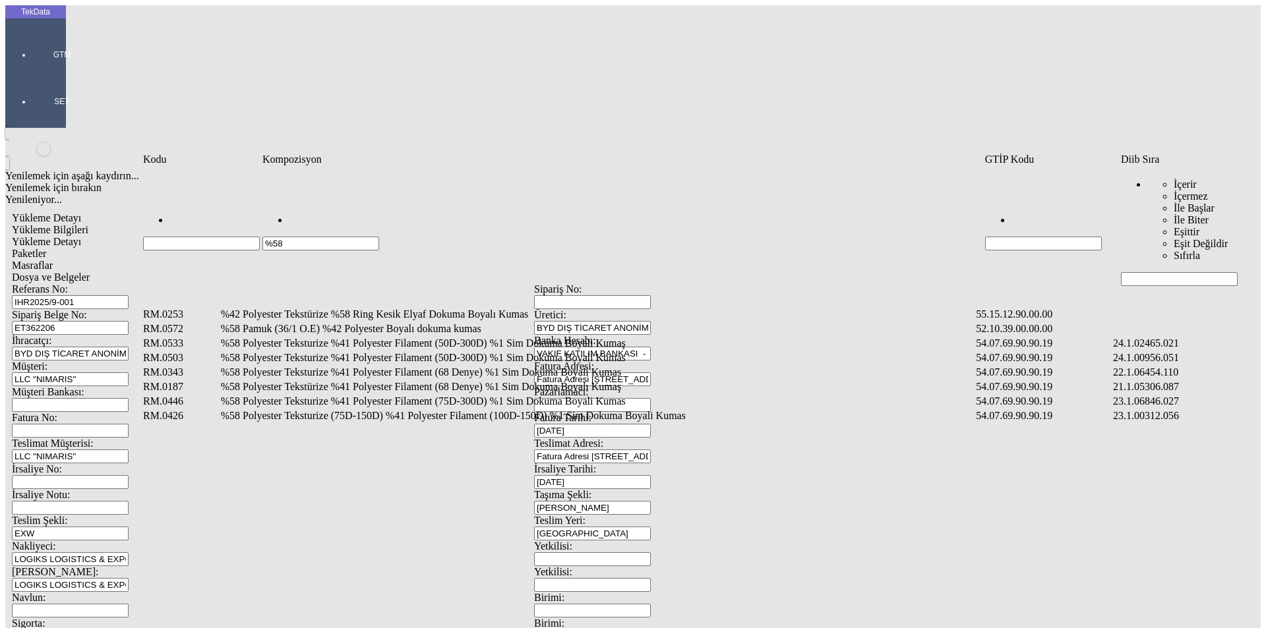
click at [1163, 194] on td "İçerir İçermez İle Başlar İle Biter Eşittir Eşit Değildir Sıfırla" at bounding box center [1179, 226] width 119 height 119
click at [1165, 272] on input "Hücreyi Filtrele" at bounding box center [1179, 279] width 117 height 14
type input "2465"
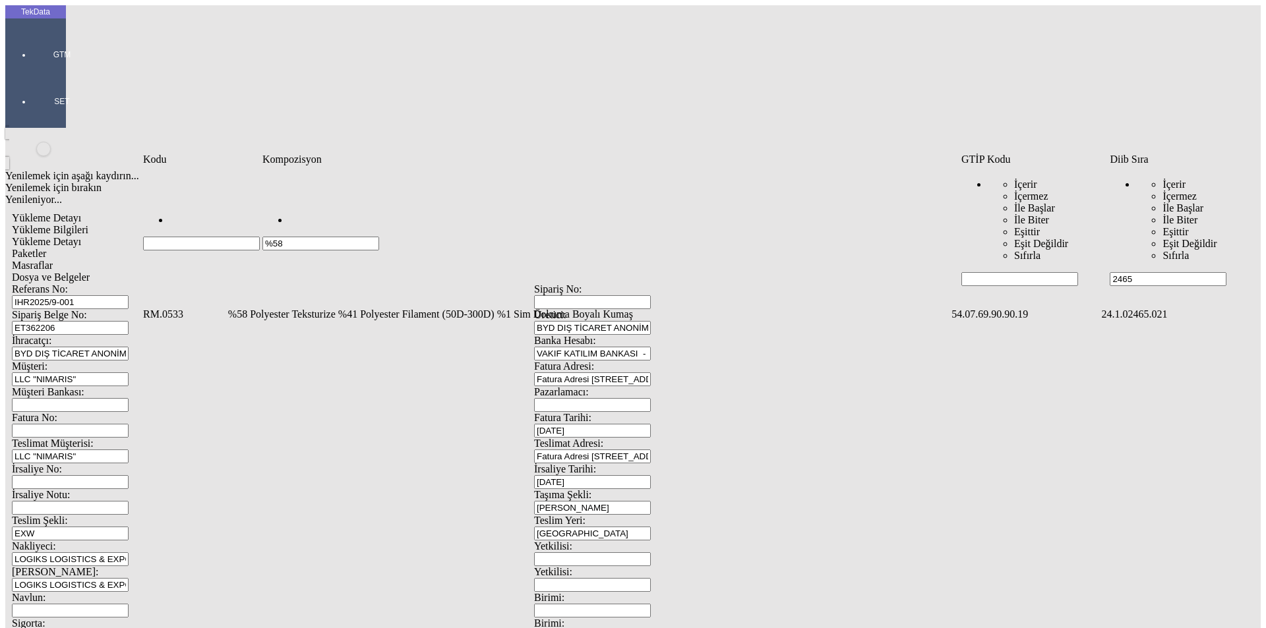
click at [271, 308] on td "%58 Polyester Teksturize %41 Polyester Filament (50D-300D) %1 Sim Dokuma Boyalı…" at bounding box center [588, 314] width 722 height 13
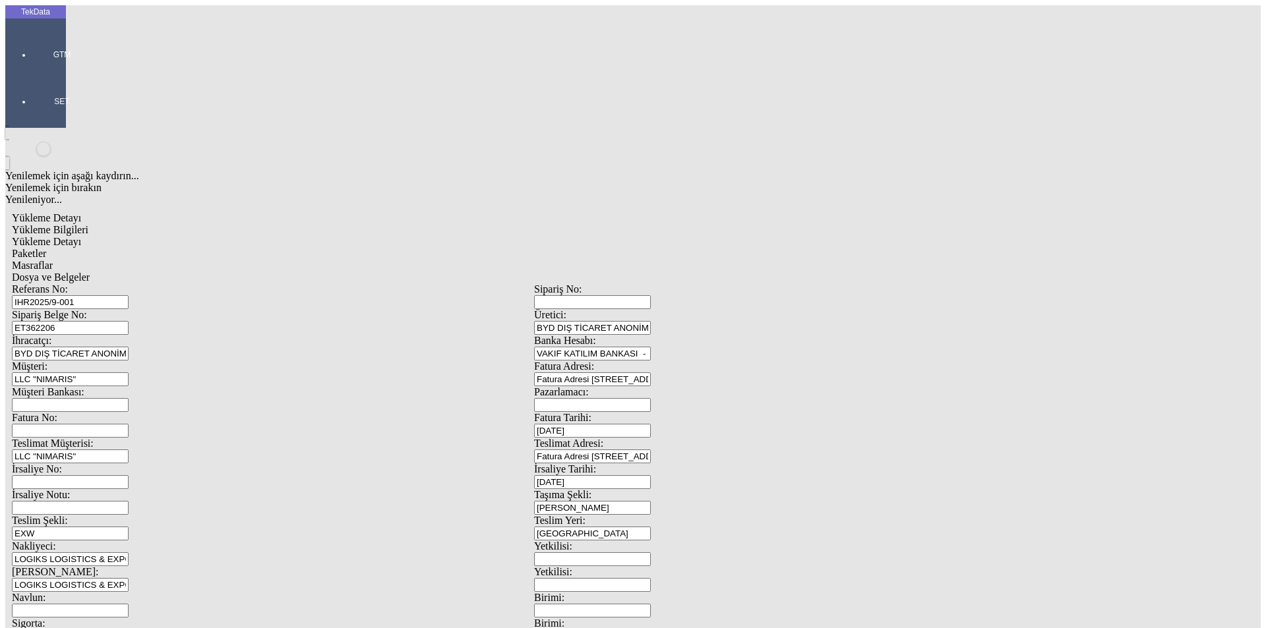
type input "2391.2"
click at [753, 239] on div "Metre" at bounding box center [979, 245] width 522 height 12
type input "Metre"
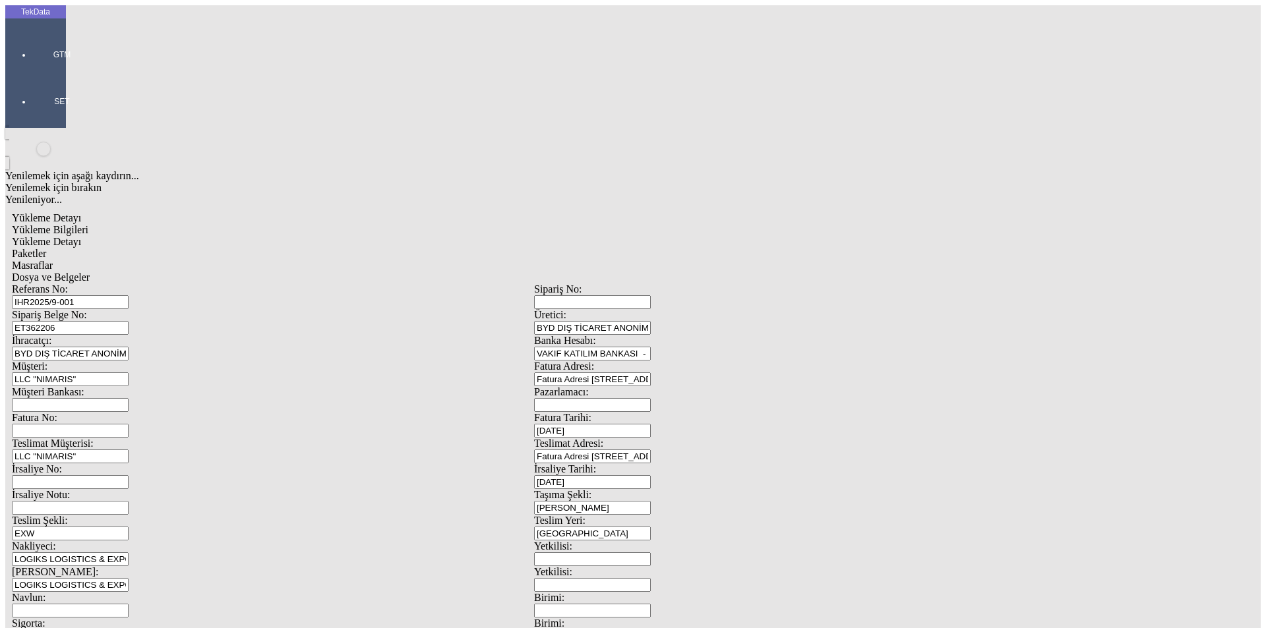
type input "1.35"
click at [747, 276] on div "Amerikan Doları" at bounding box center [979, 282] width 522 height 12
type input "Amerikan Doları"
type input "300"
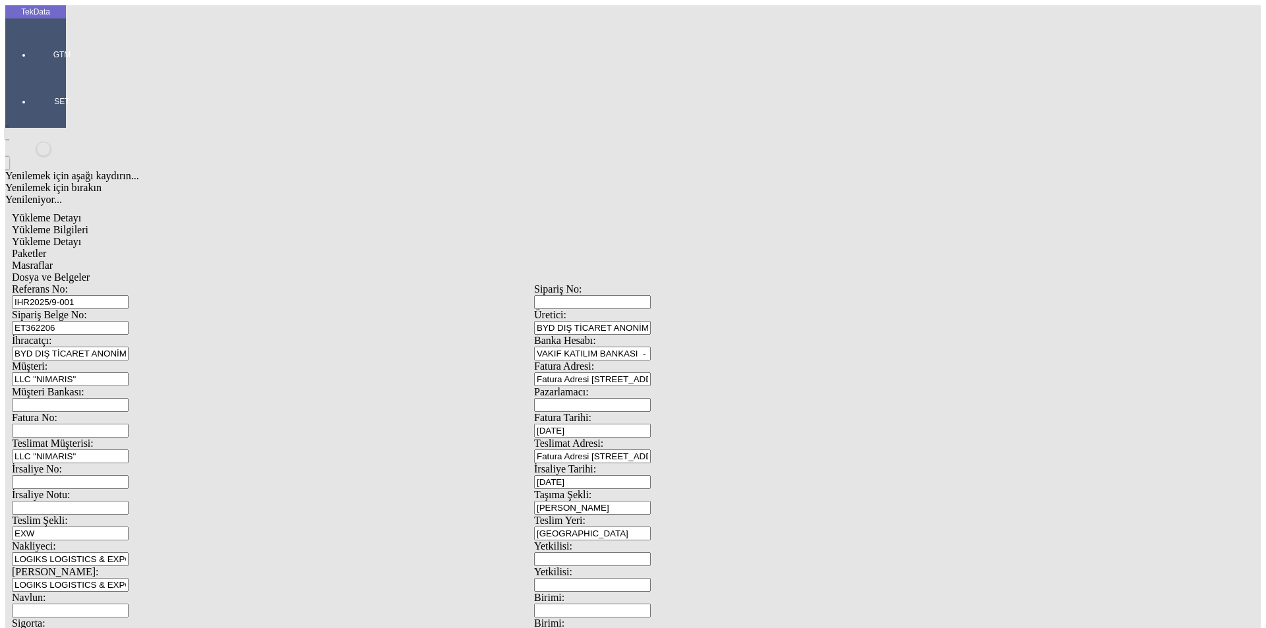
type input "418.4"
type input "425.9"
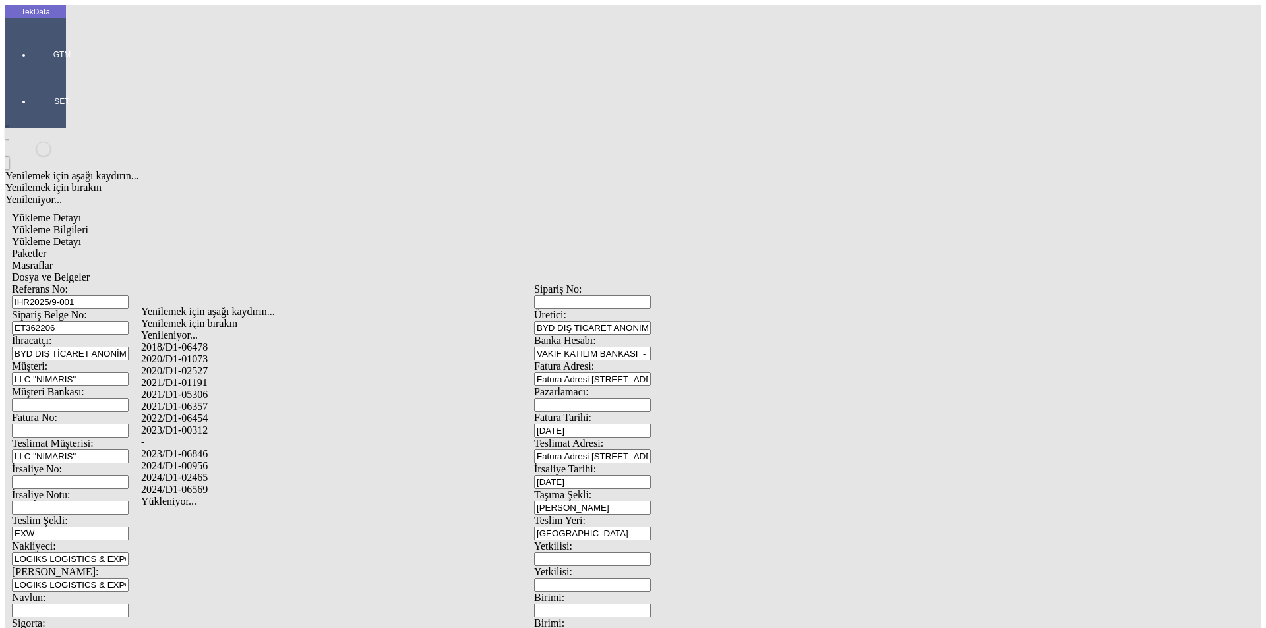
click at [190, 472] on div "2024/D1-02465" at bounding box center [397, 478] width 512 height 12
type input "2024/D1-02465"
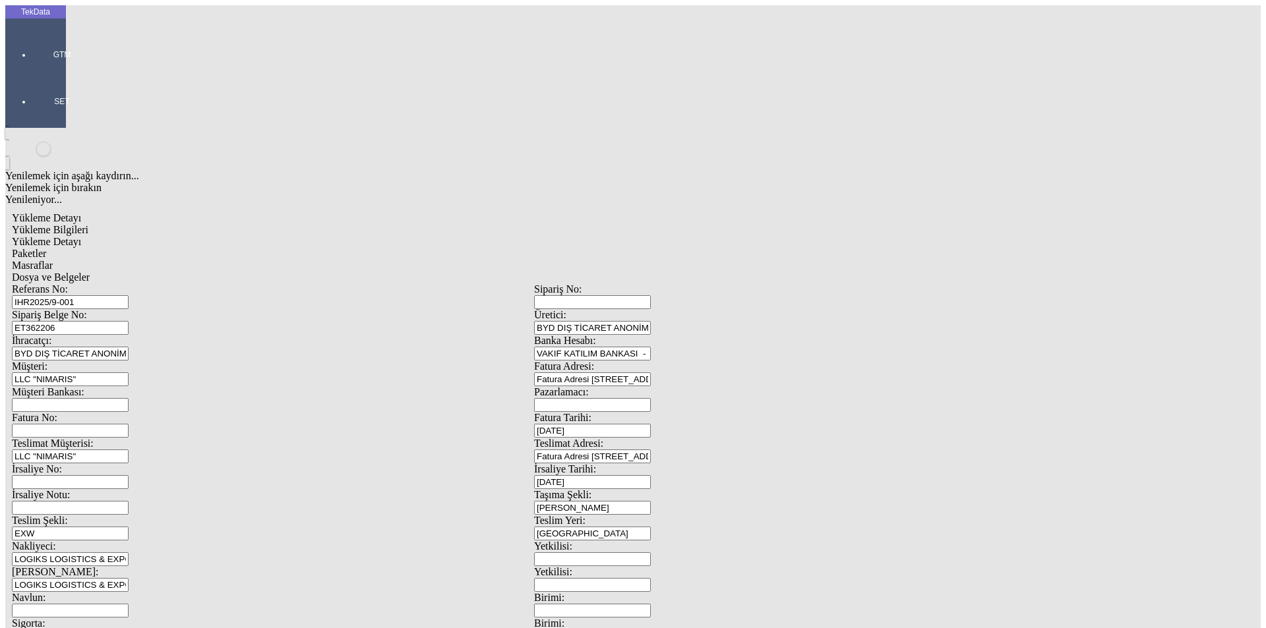
click at [46, 248] on span "Paketler" at bounding box center [29, 253] width 34 height 11
drag, startPoint x: 146, startPoint y: 142, endPoint x: 160, endPoint y: 151, distance: 16.6
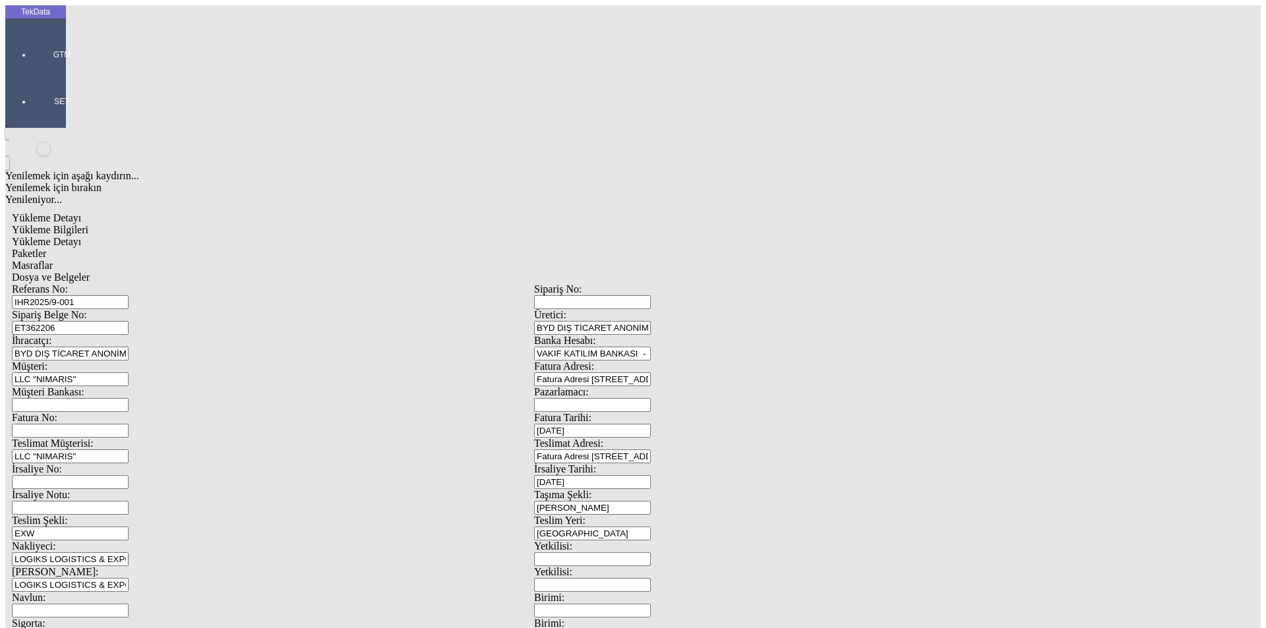
drag, startPoint x: 157, startPoint y: 173, endPoint x: 282, endPoint y: 170, distance: 125.3
click at [158, 199] on div "Çuval" at bounding box center [391, 205] width 523 height 12
type input "Çuval"
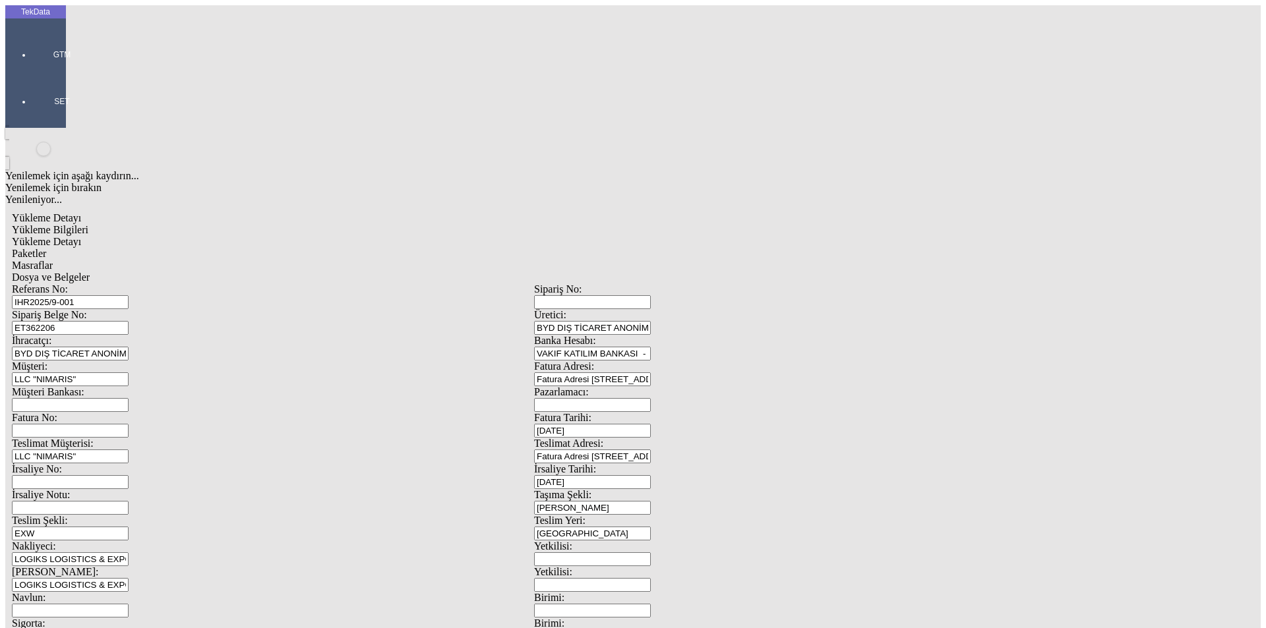
type input "9"
click at [351, 260] on div "Masraflar" at bounding box center [534, 266] width 1044 height 12
click at [90, 272] on span "Dosya ve Belgeler" at bounding box center [51, 277] width 78 height 11
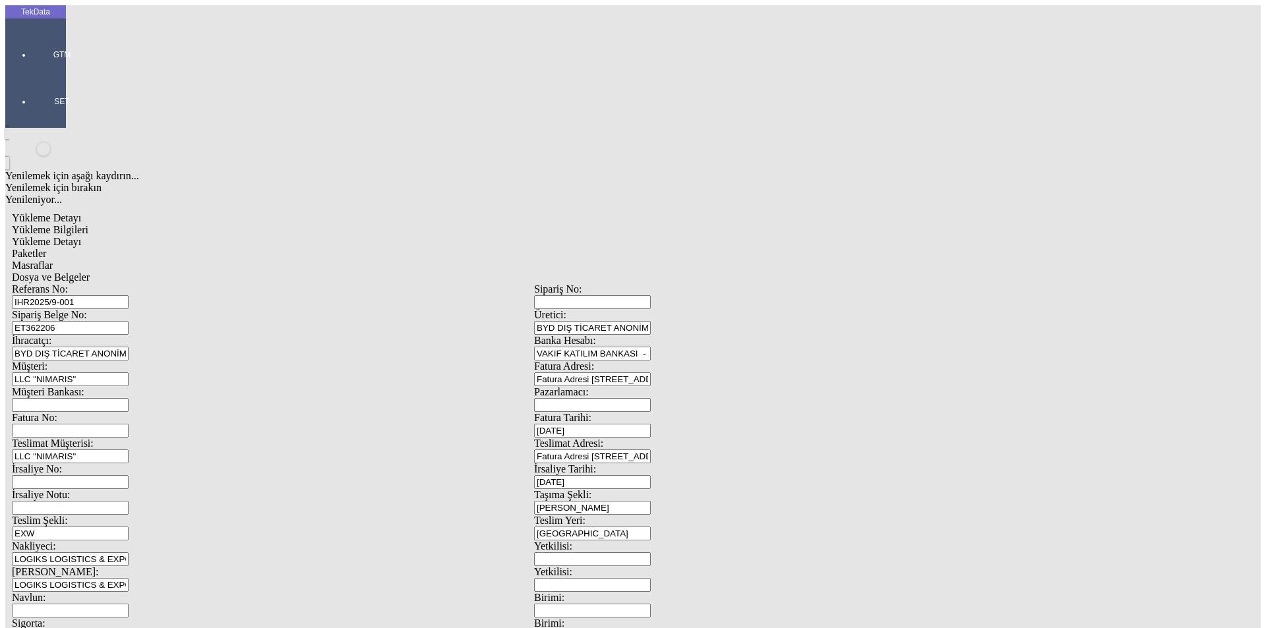
click at [464, 224] on div "Yükleme Bilgileri Yükleme Detayı Paketler Masraflar Dosya ve Belgeler Referans …" at bounding box center [534, 592] width 1044 height 736
click at [90, 272] on span "Dosya ve Belgeler" at bounding box center [51, 277] width 78 height 11
click at [88, 224] on span "Yükleme Bilgileri" at bounding box center [50, 229] width 76 height 11
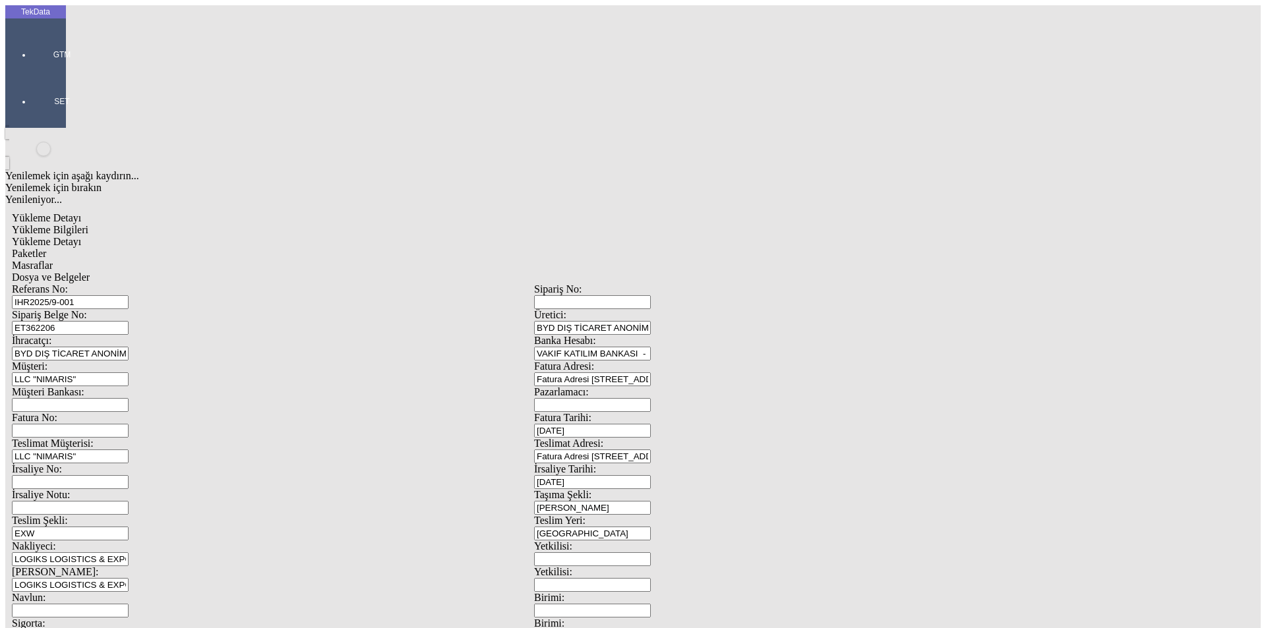
drag, startPoint x: 292, startPoint y: 100, endPoint x: 38, endPoint y: 94, distance: 253.8
drag, startPoint x: 225, startPoint y: 121, endPoint x: 113, endPoint y: 121, distance: 112.7
click at [113, 309] on div "Sipariş Belge No: ET362206" at bounding box center [273, 322] width 522 height 26
